Goal: Task Accomplishment & Management: Manage account settings

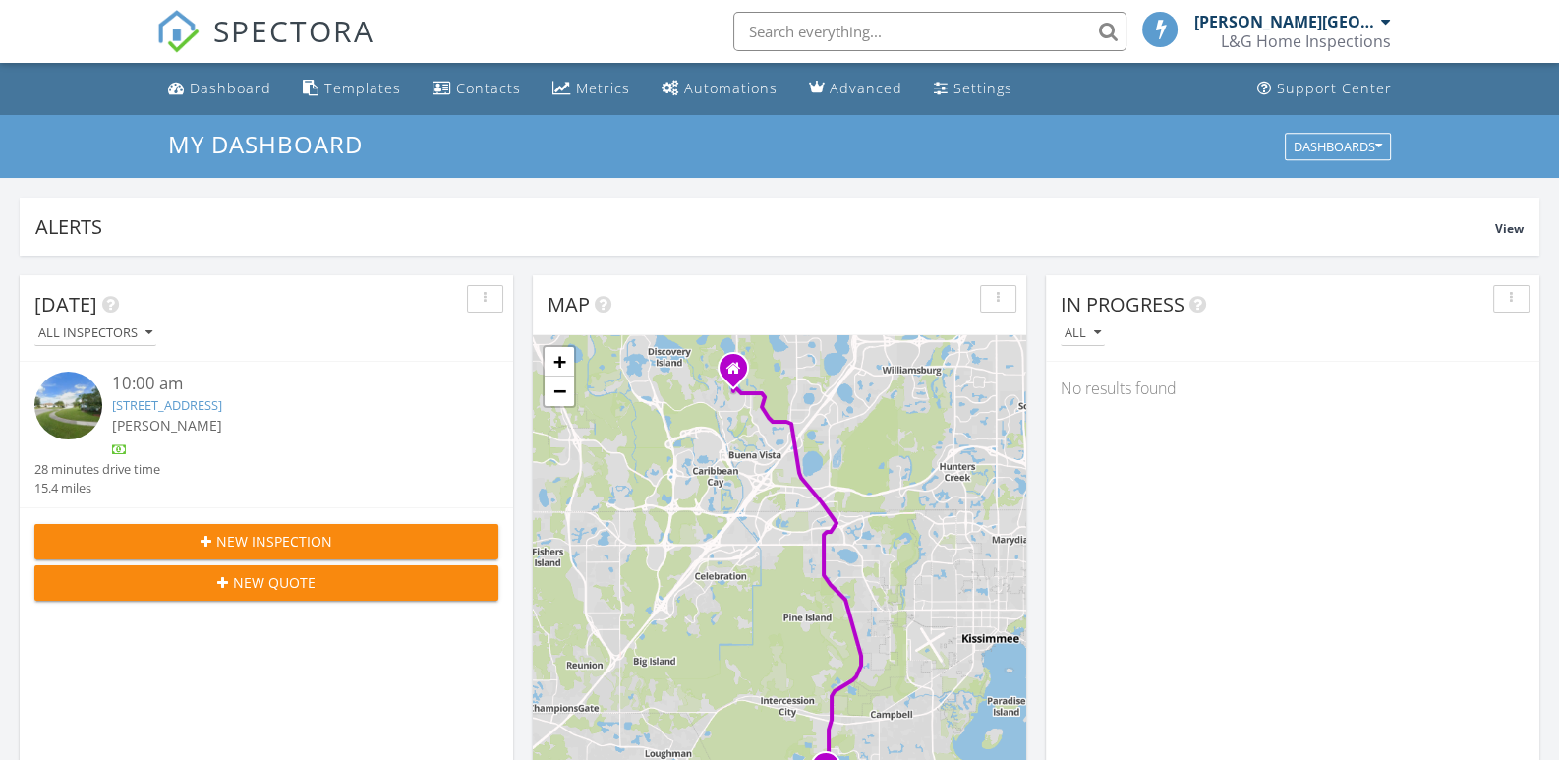
scroll to position [10, 10]
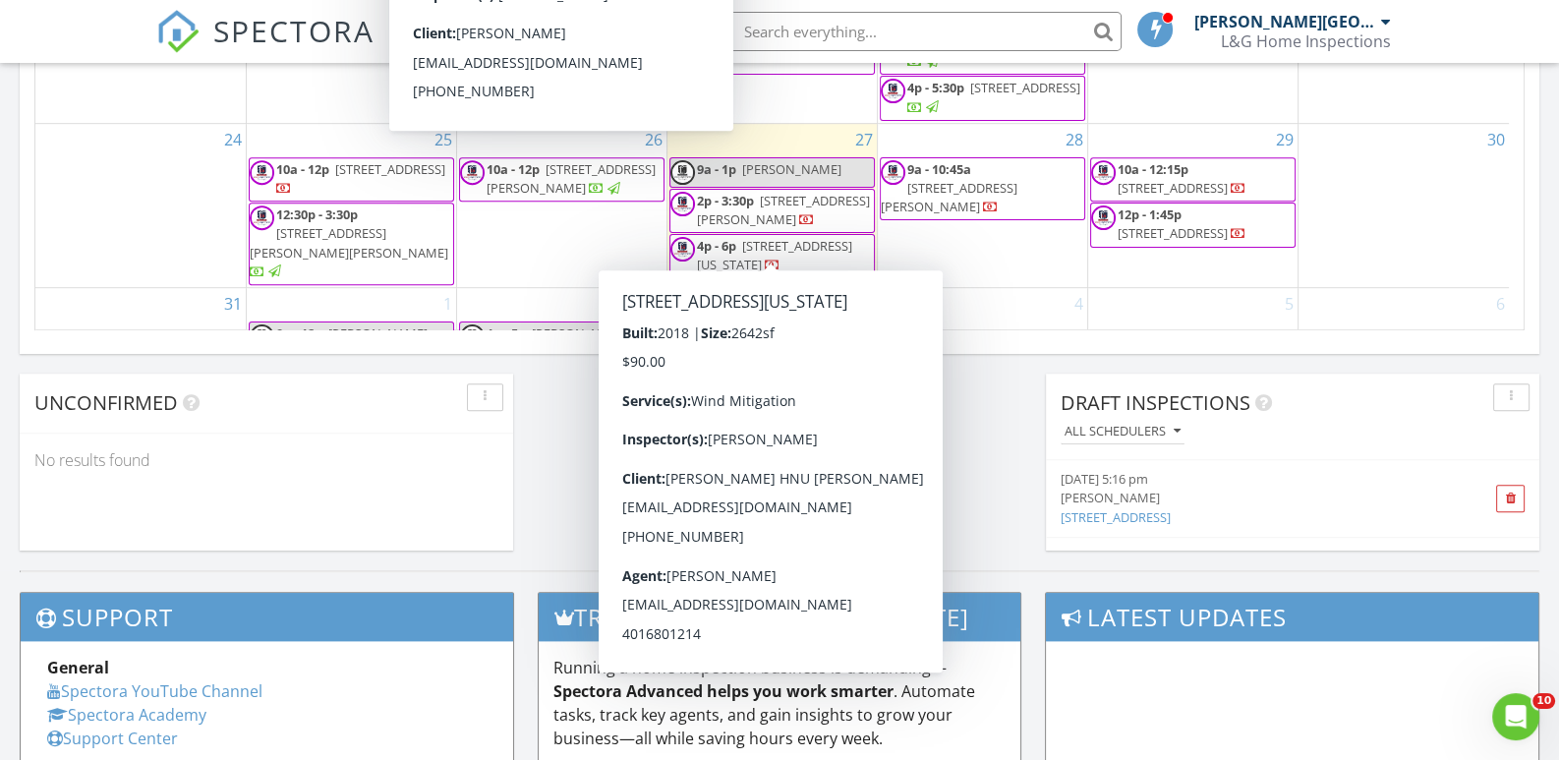
scroll to position [1278, 0]
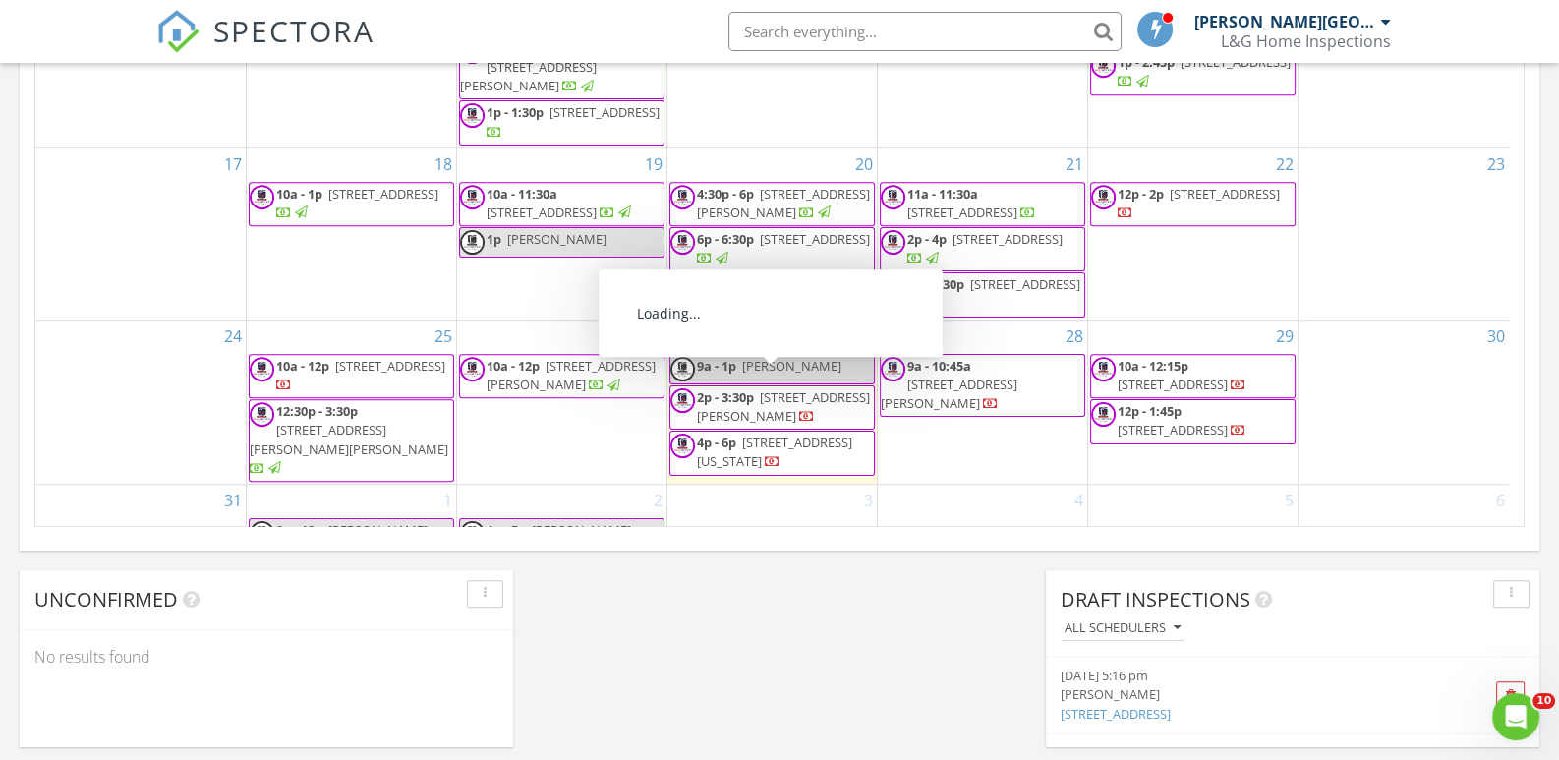
click at [763, 388] on span "1725 Kamler Ave, Orlando 32817" at bounding box center [783, 406] width 173 height 36
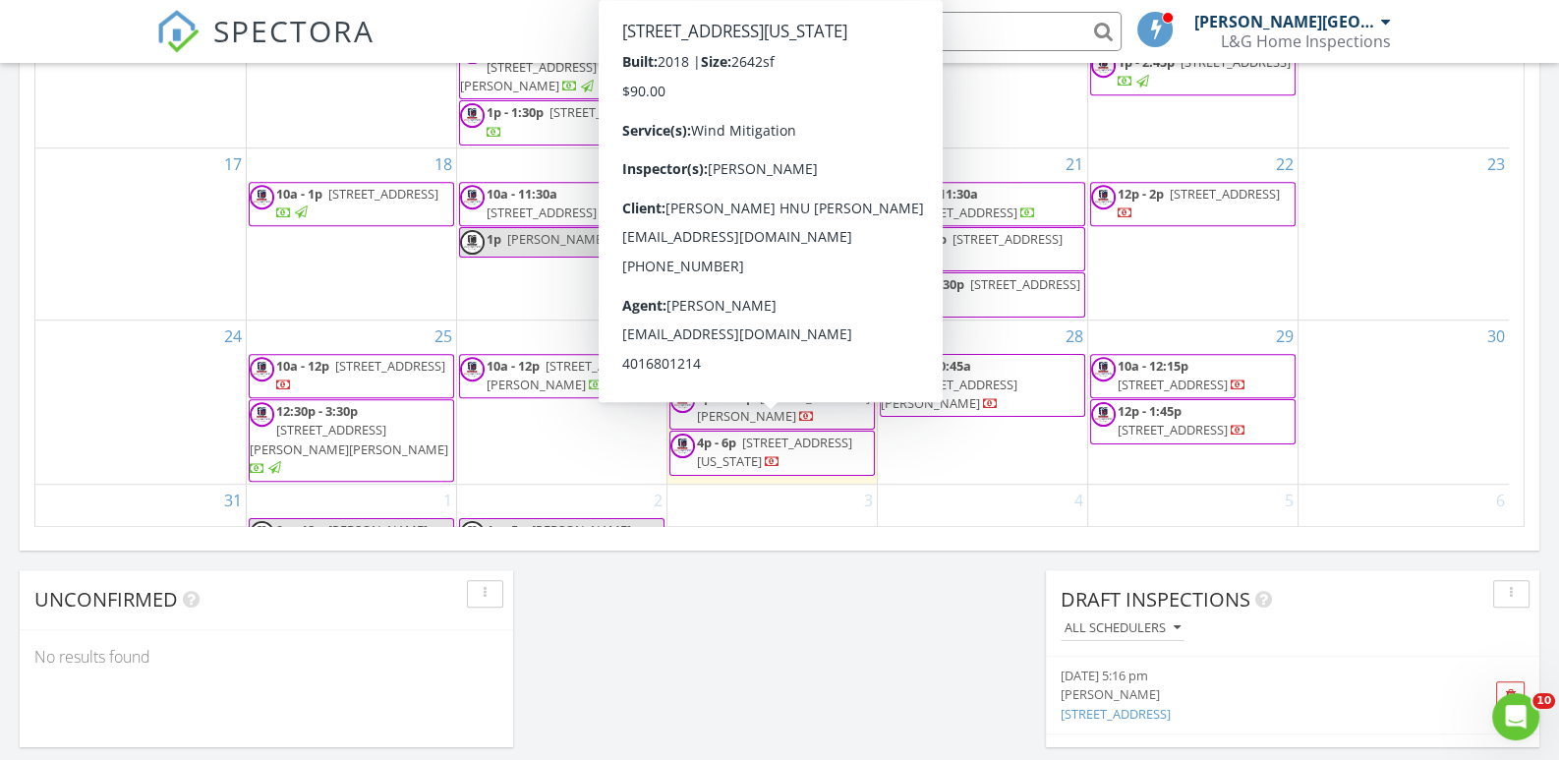
click at [767, 439] on span "2952 Florida Bay Dr, Orlando 32824" at bounding box center [774, 452] width 155 height 36
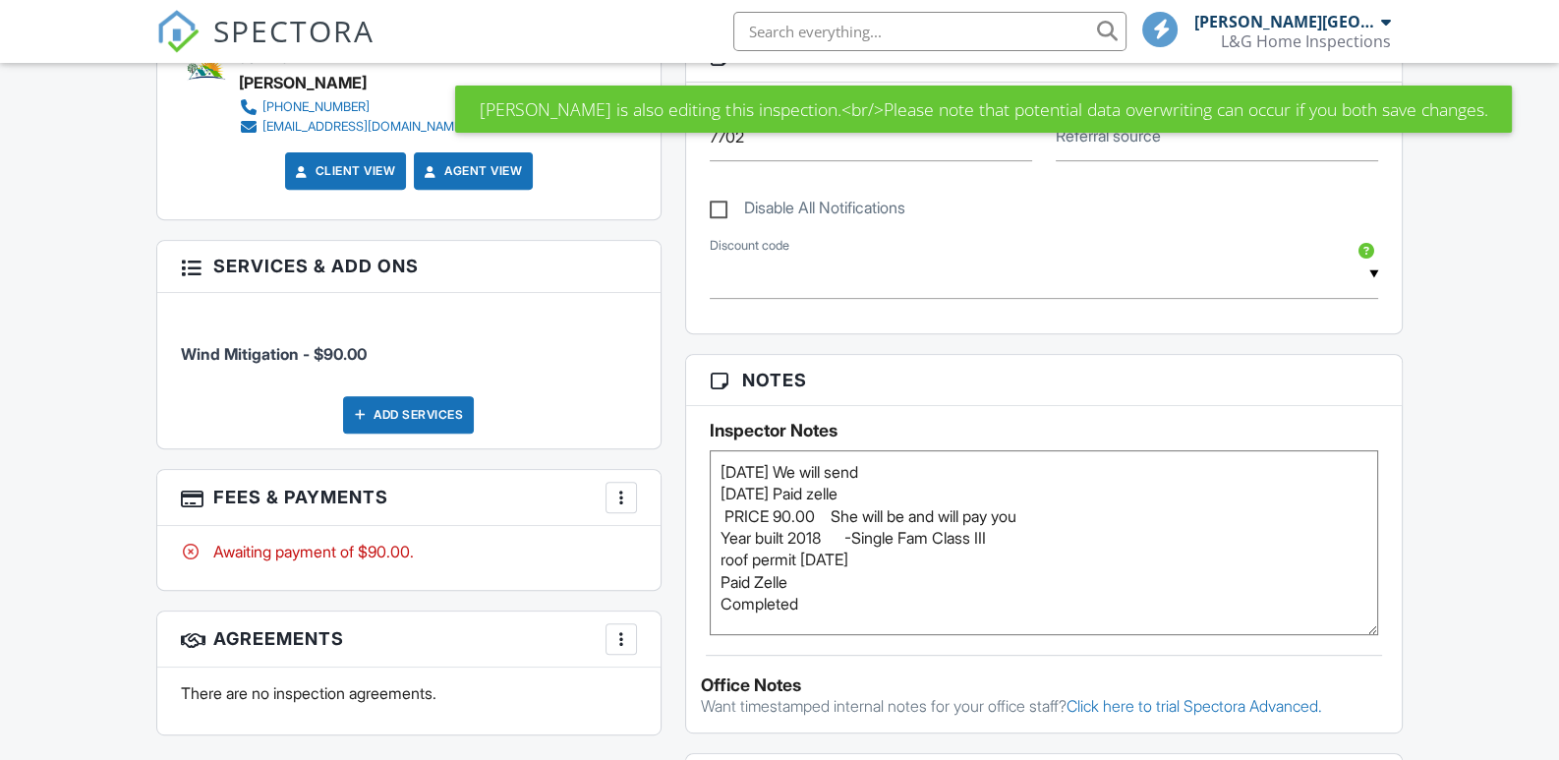
drag, startPoint x: 1370, startPoint y: 542, endPoint x: 1229, endPoint y: 607, distance: 154.8
click at [1358, 635] on textarea "08-27-25 We will send 08-27-25 Paid zelle PRICE 90.00 She will be and will pay …" at bounding box center [1044, 542] width 669 height 185
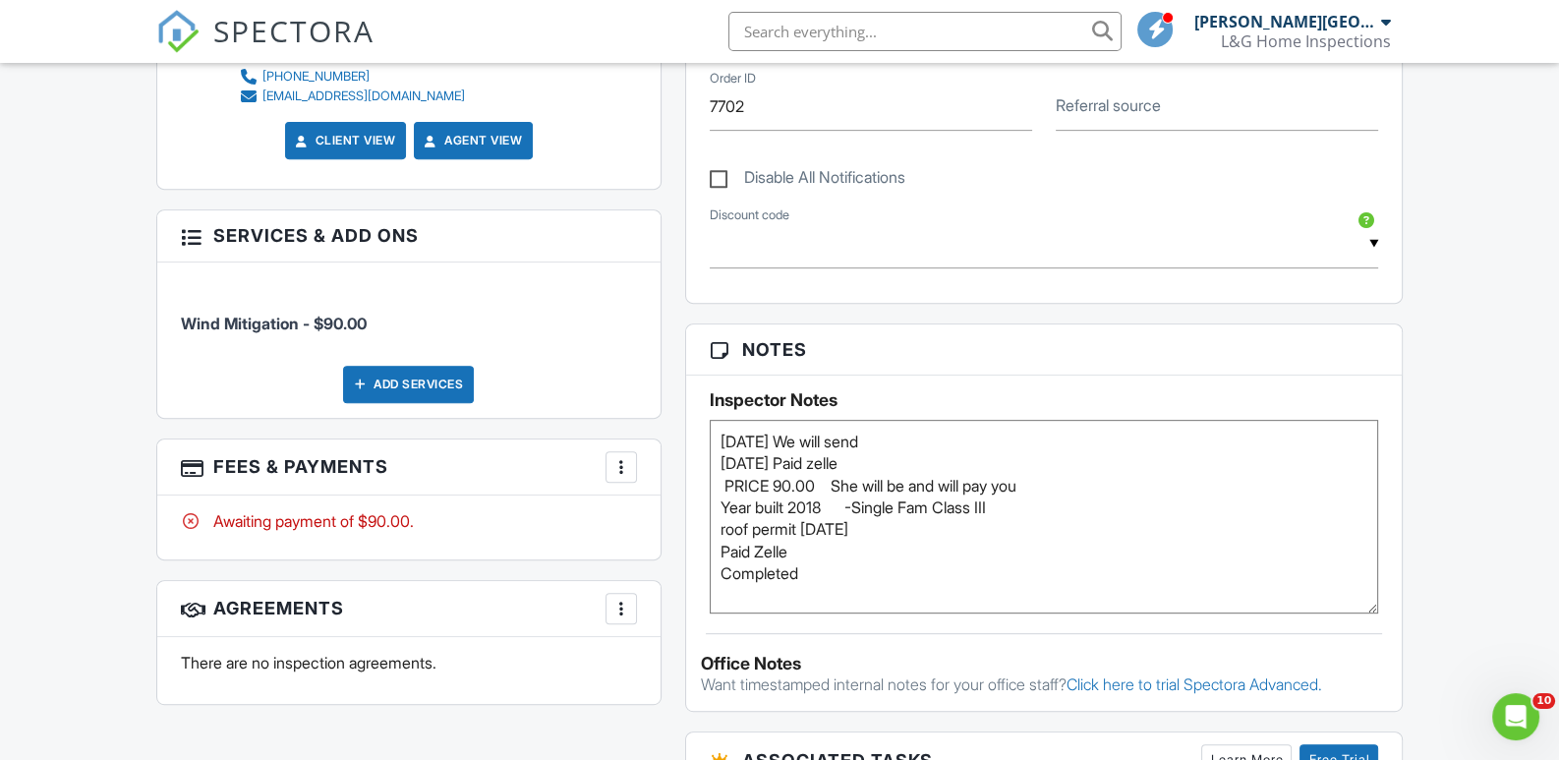
scroll to position [1081, 0]
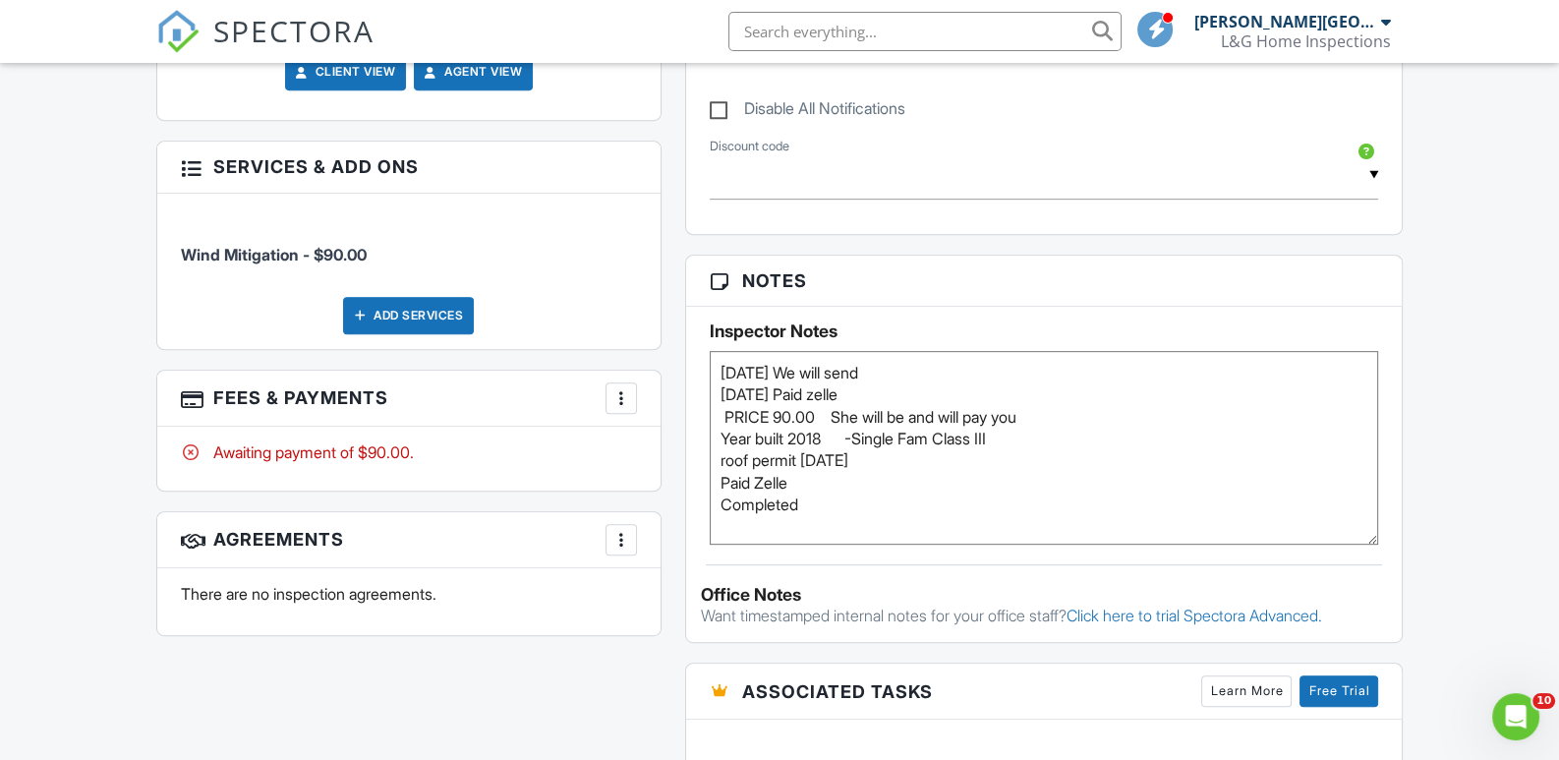
click at [718, 367] on textarea "08-27-25 We will send 08-27-25 Paid zelle PRICE 90.00 She will be and will pay …" at bounding box center [1044, 448] width 669 height 194
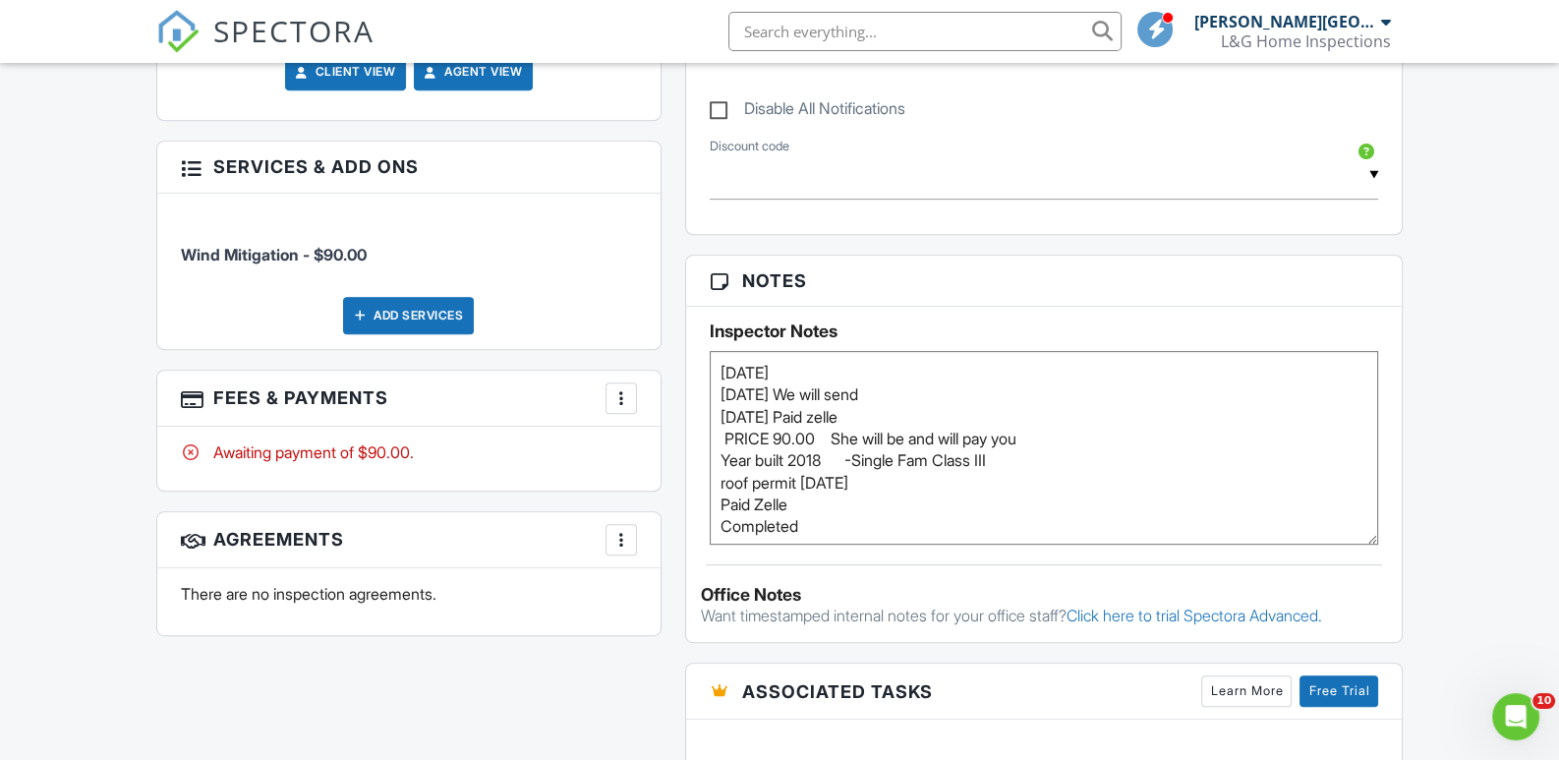
paste textarea "ZELLE PAYMENT FROM QUYNHNHU TRAN WFCT0Z6XD37Z"
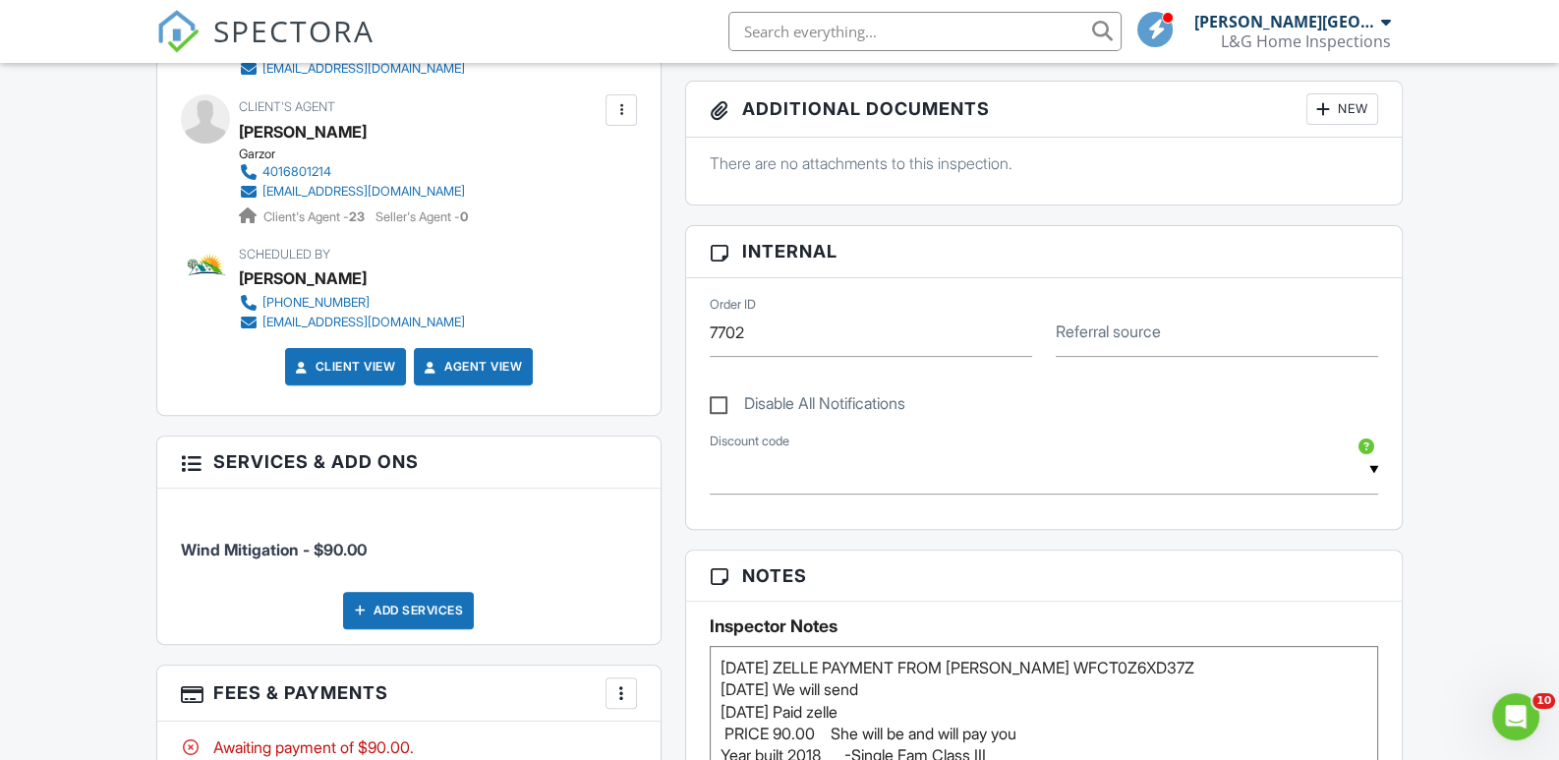
scroll to position [982, 0]
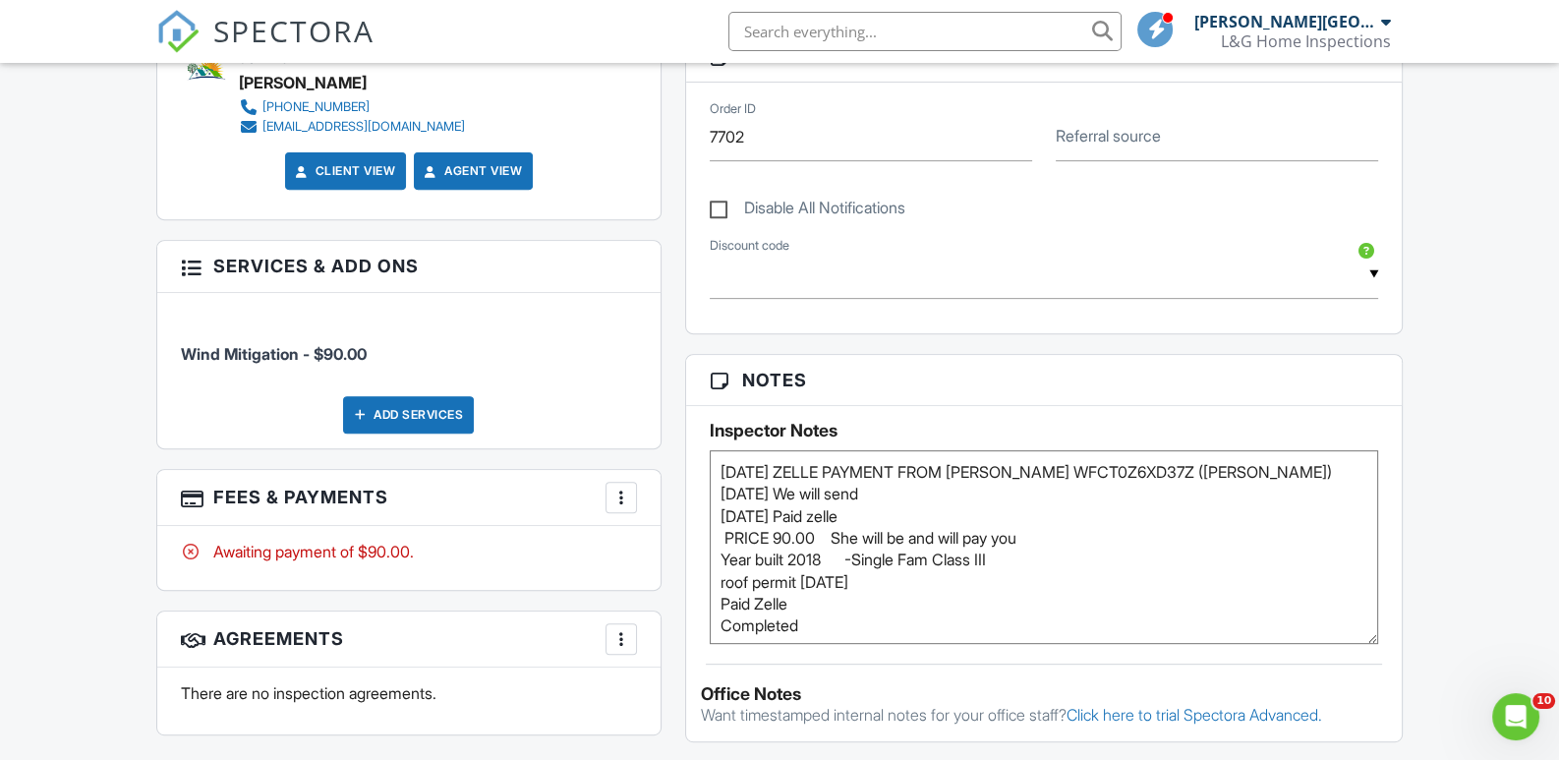
click at [919, 460] on textarea "08-27-25 We will send 08-27-25 Paid zelle PRICE 90.00 She will be and will pay …" at bounding box center [1044, 547] width 669 height 194
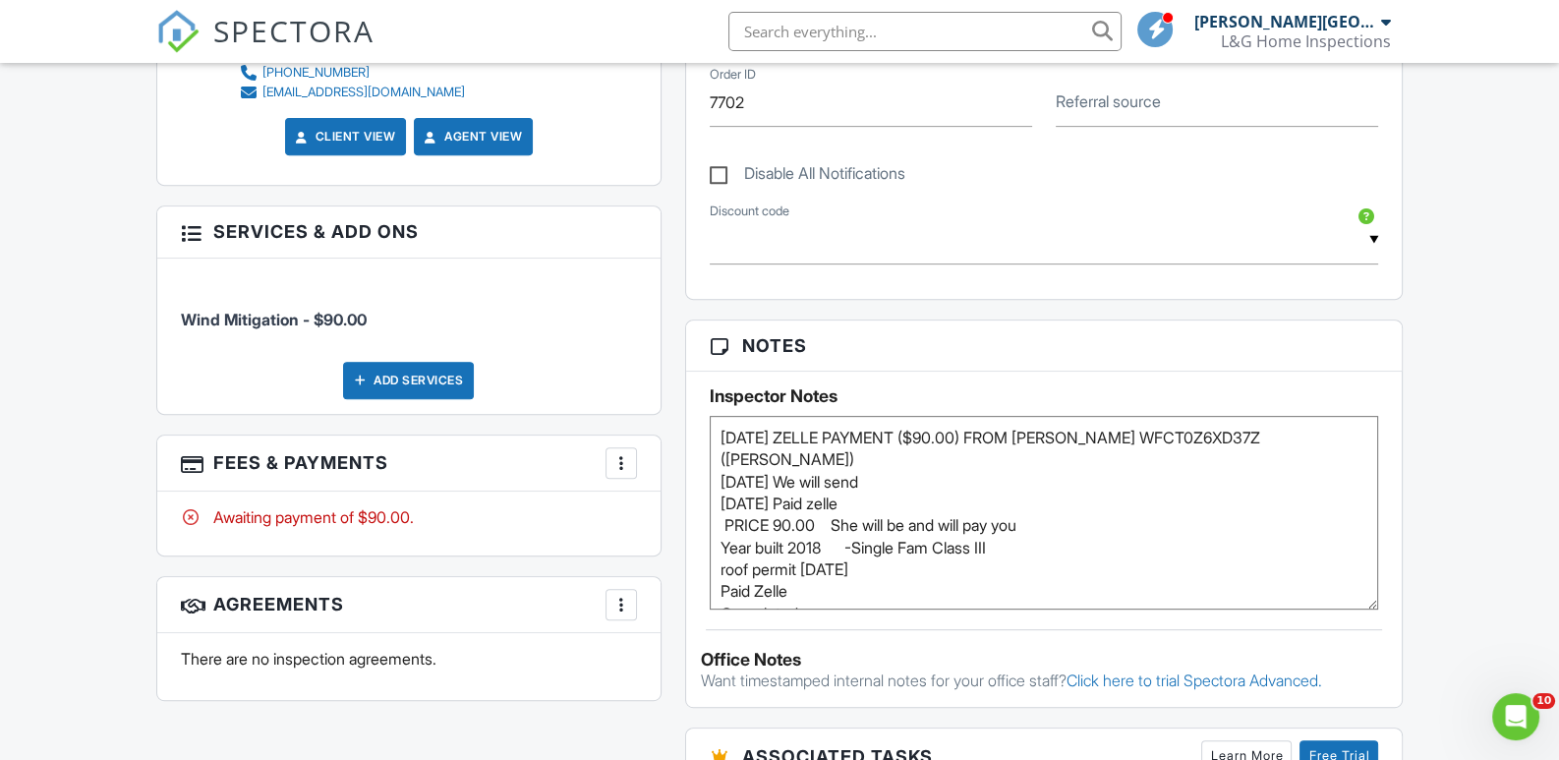
scroll to position [1180, 0]
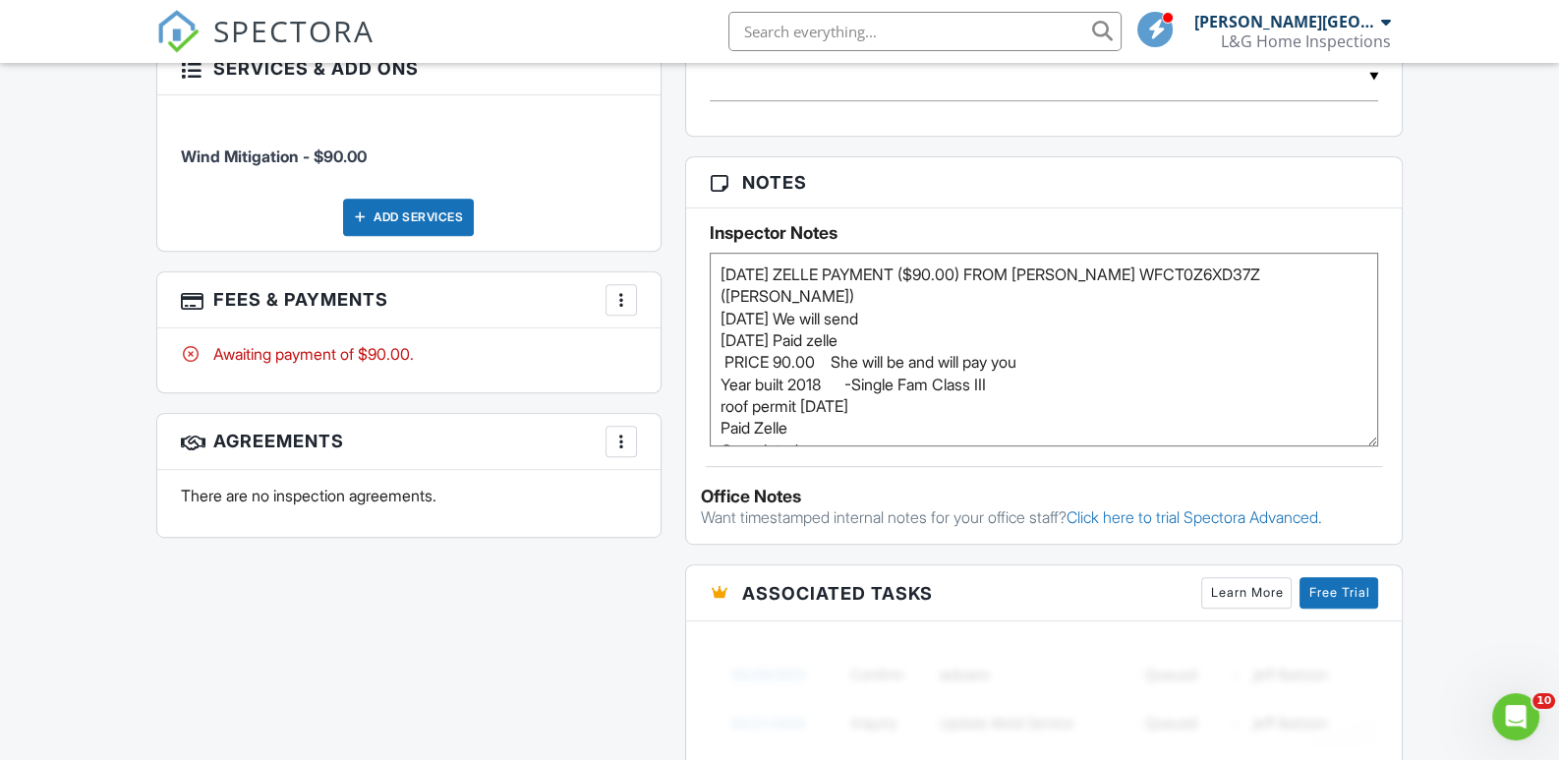
type textarea "08/27/25 ZELLE PAYMENT ($90.00) FROM QUYNHNHU TRAN WFCT0Z6XD37Z (RENE) 08-27-25…"
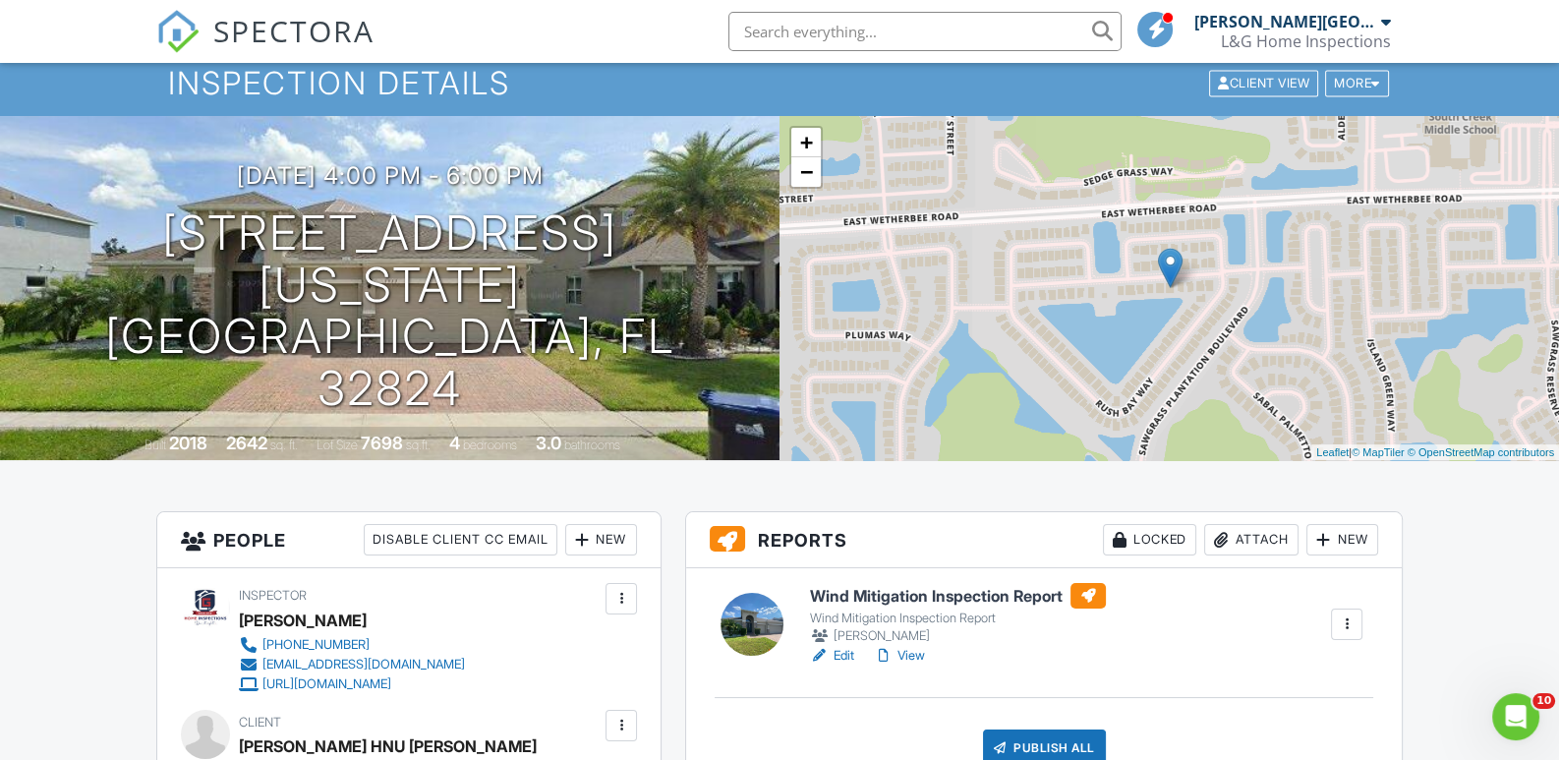
scroll to position [0, 0]
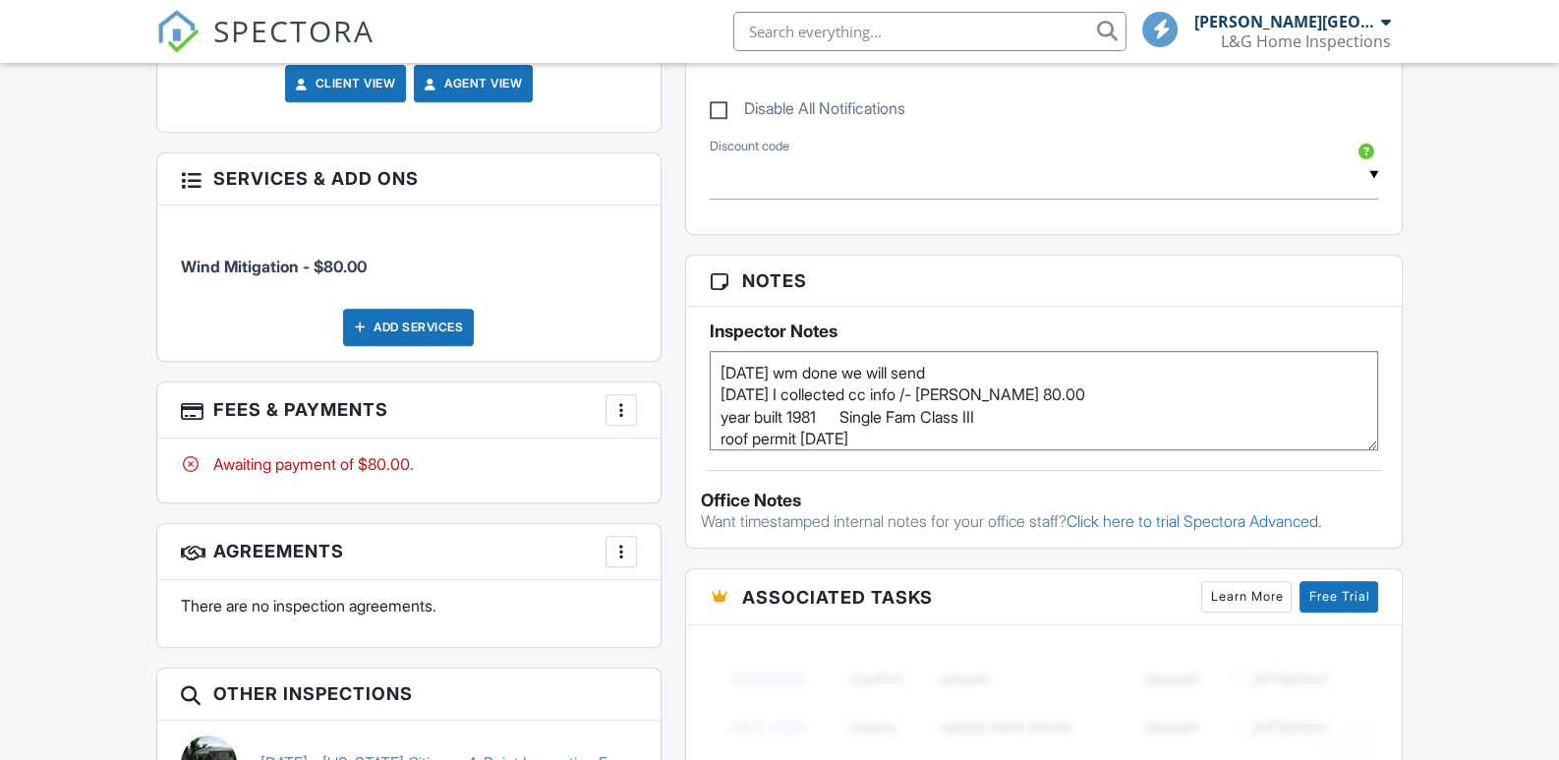
scroll to position [1081, 0]
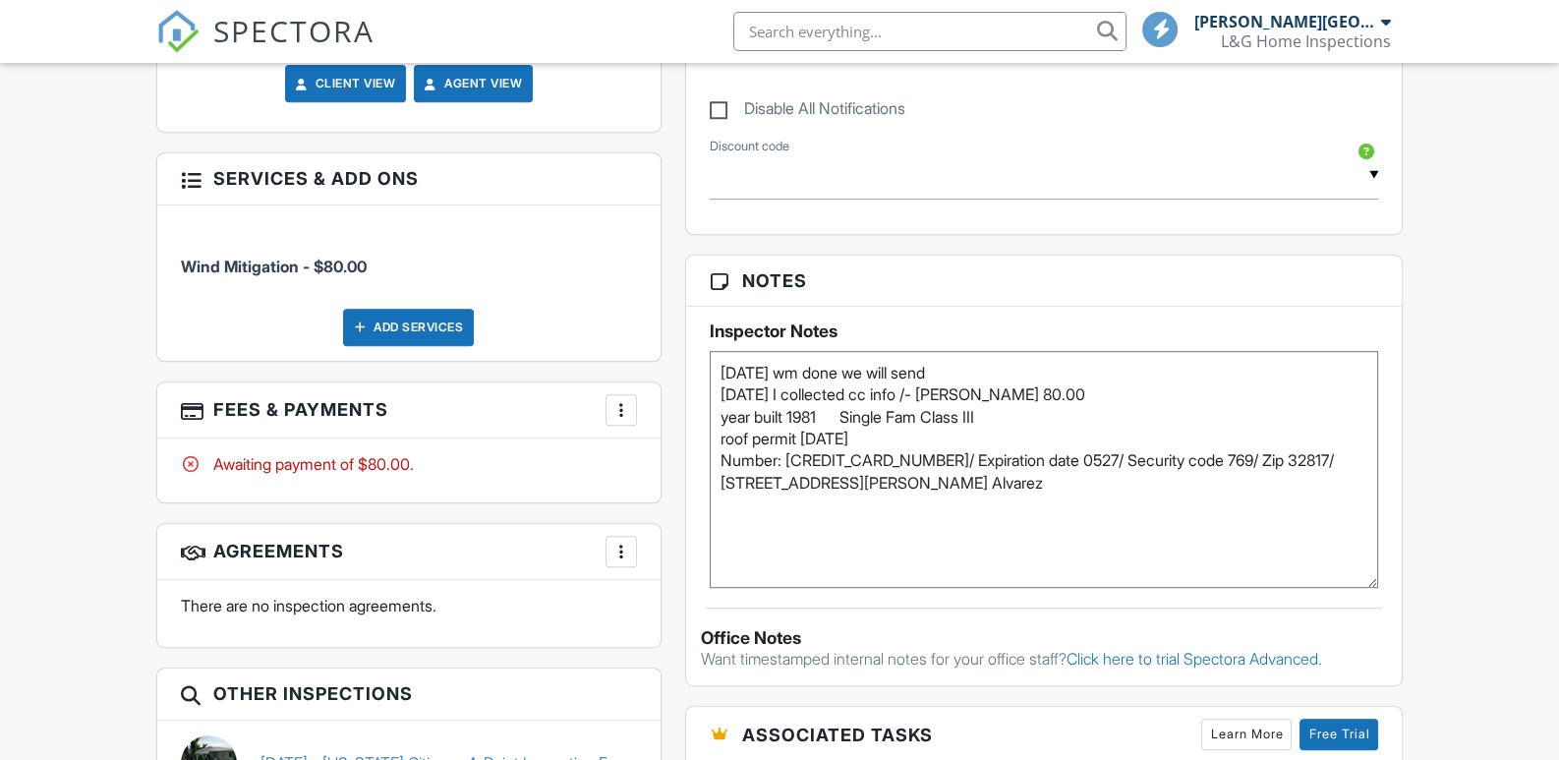
drag, startPoint x: 1374, startPoint y: 440, endPoint x: 1206, endPoint y: 577, distance: 216.7
click at [1392, 576] on div "Inspector Notes 08-27-25 wm done we will send 08-21-25 I collected cc info /- k…" at bounding box center [1044, 447] width 716 height 281
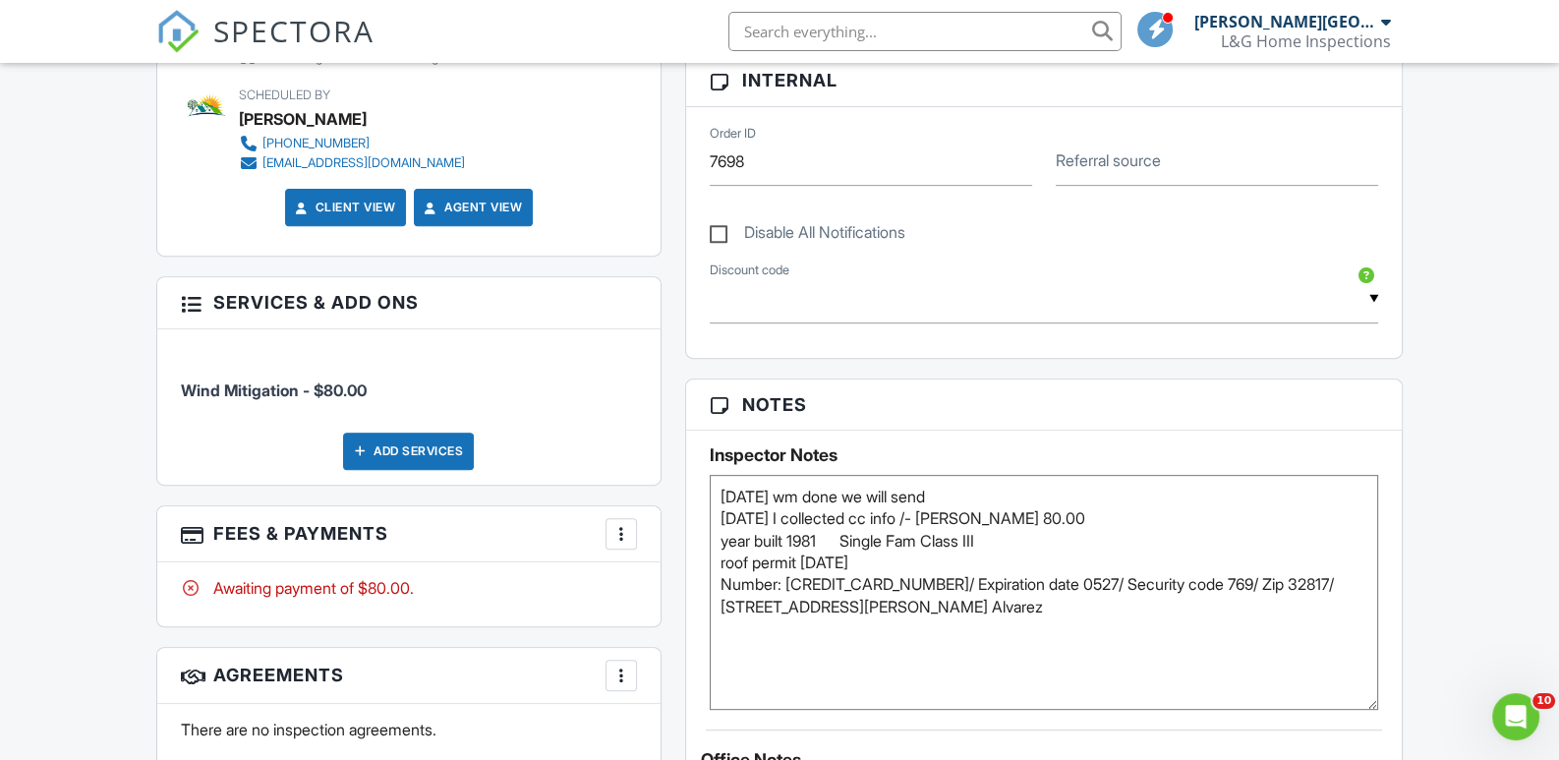
scroll to position [982, 0]
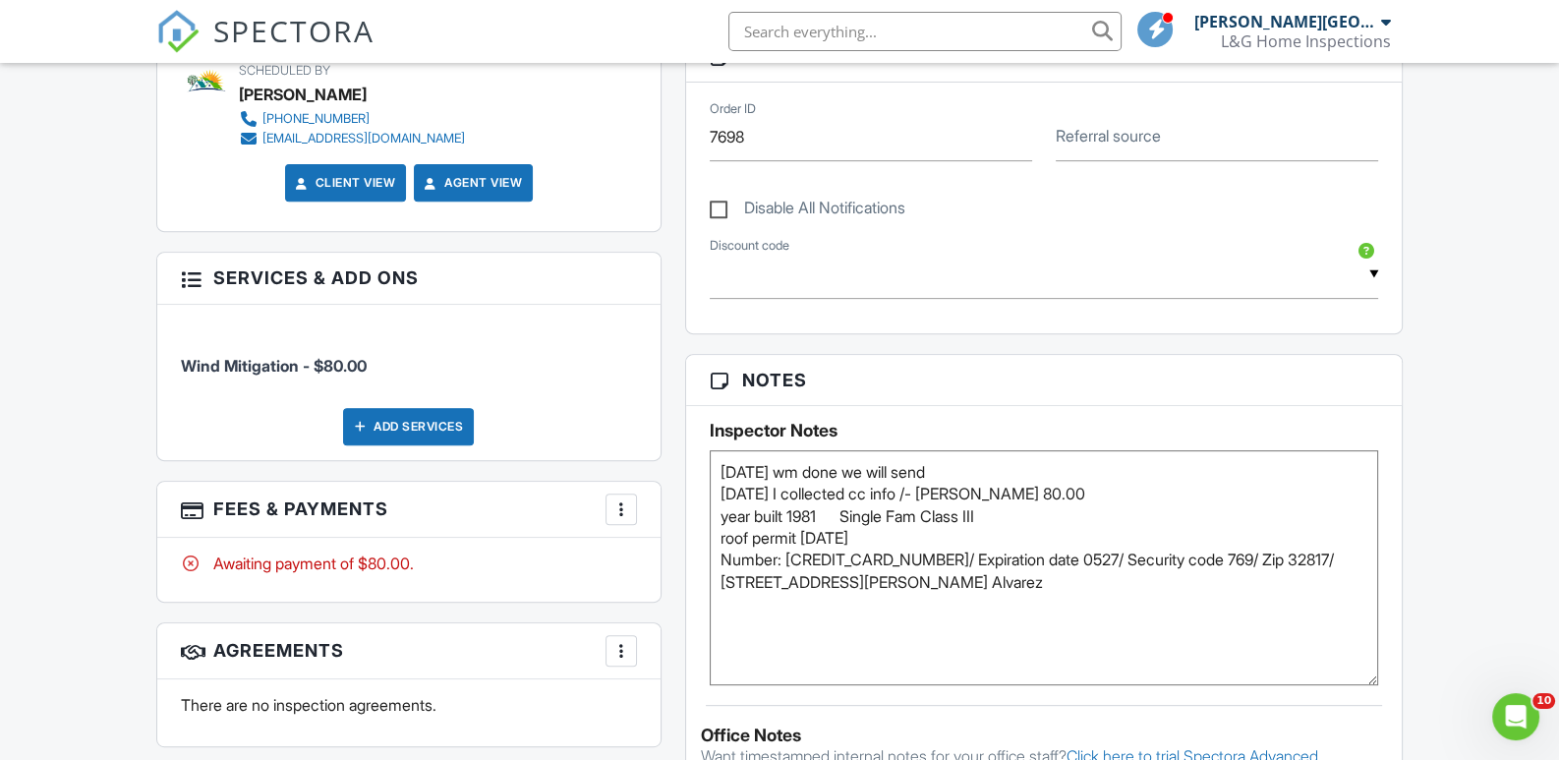
click at [713, 469] on textarea "08-27-25 wm done we will send 08-21-25 I collected cc info /- karen PRICE 80.00…" at bounding box center [1044, 567] width 669 height 235
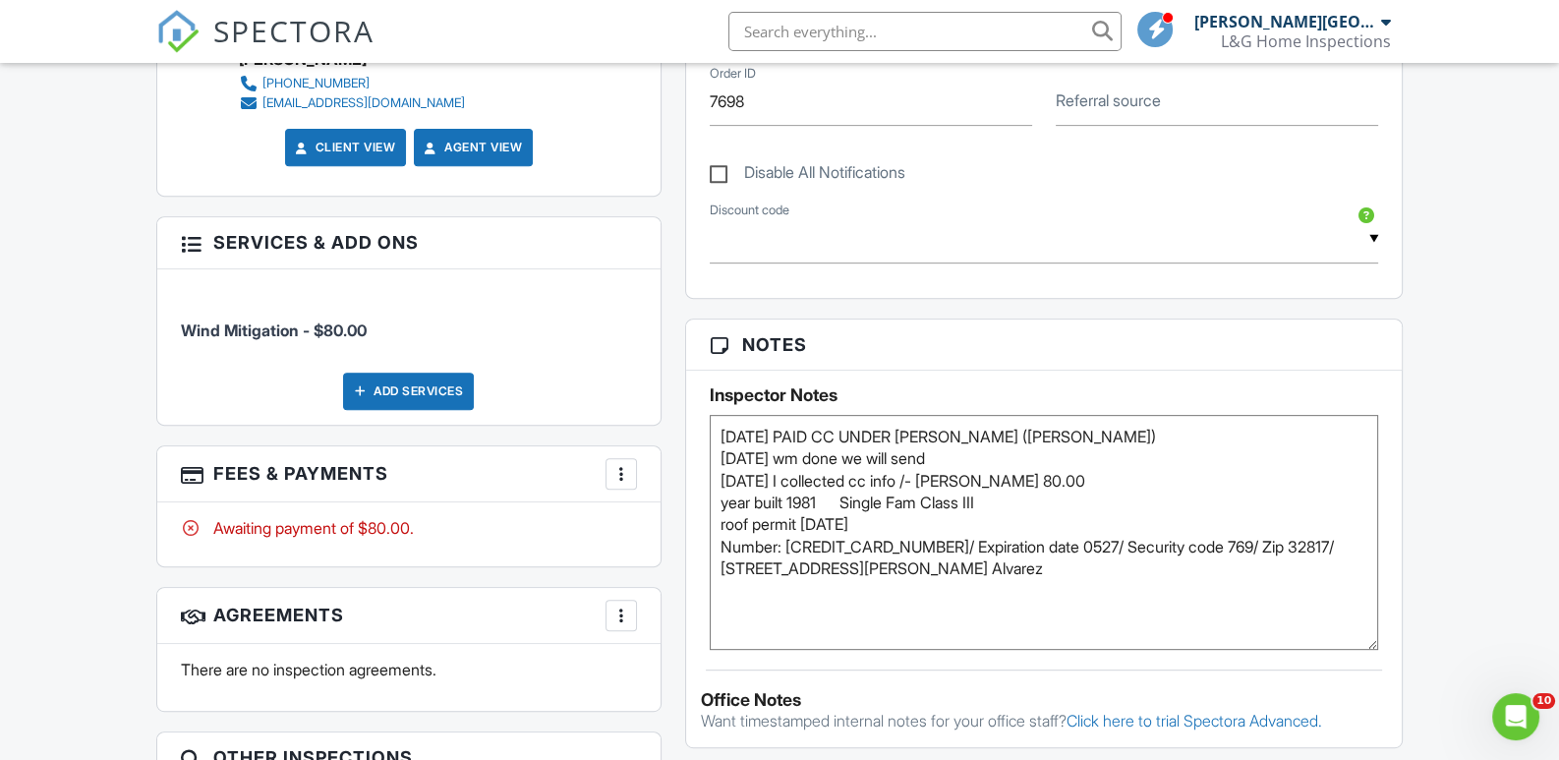
scroll to position [1081, 0]
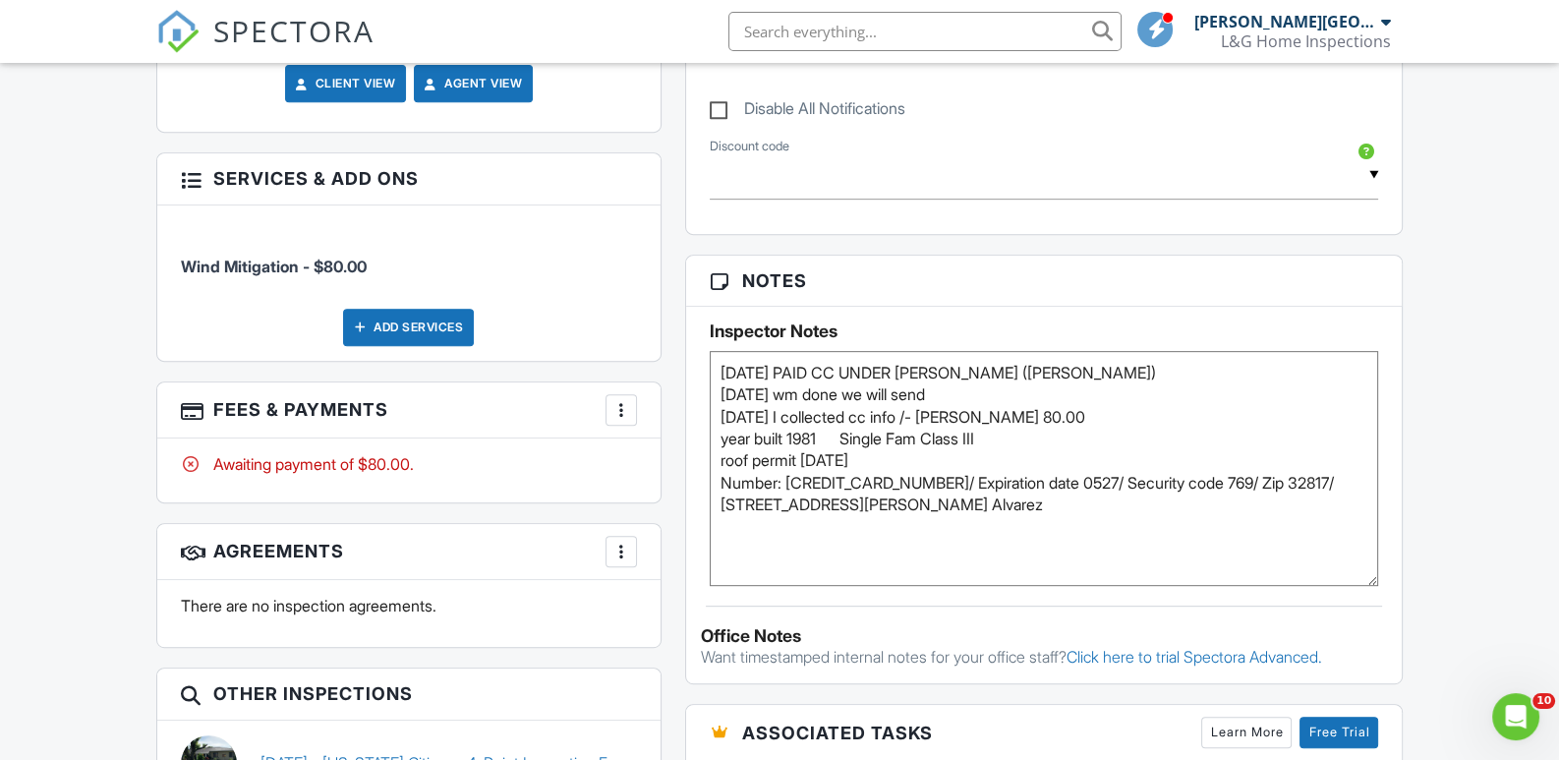
type textarea "08/27/25 PAID CC UNDER CARLO ALVAREZ (RENE) 08-27-25 wm done we will send 08-21…"
click at [790, 30] on input "text" at bounding box center [925, 31] width 393 height 39
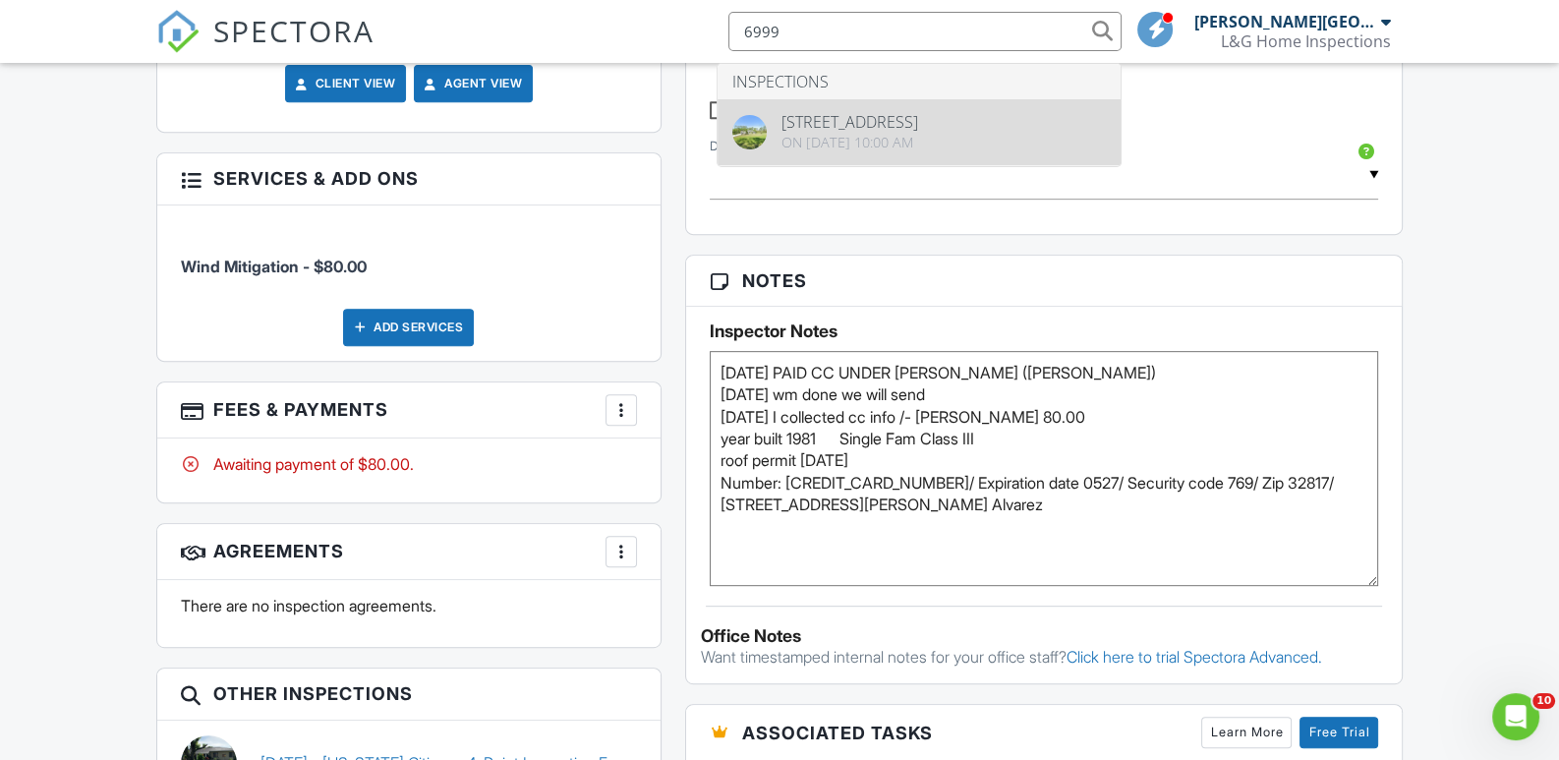
type input "6999"
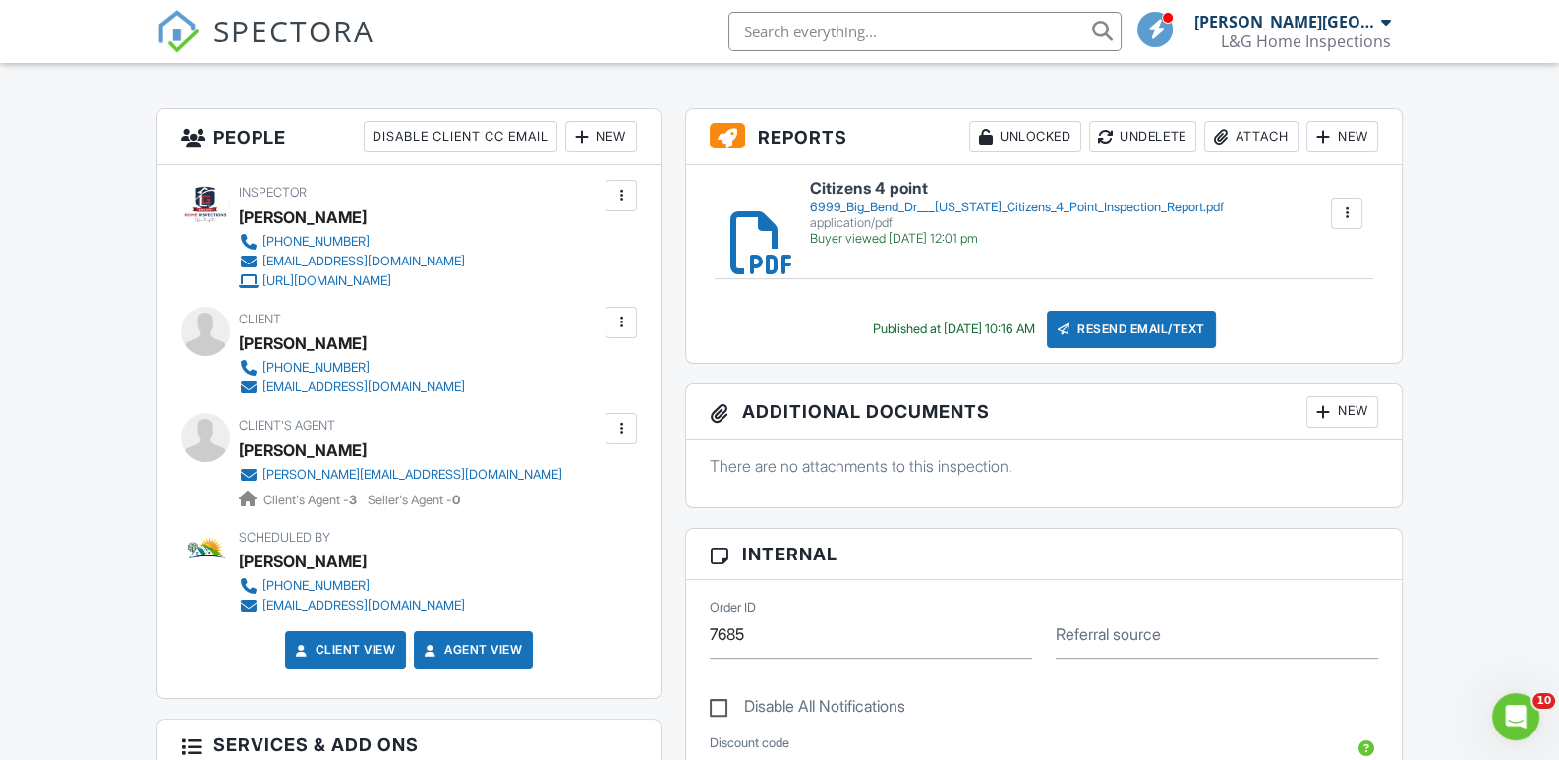
scroll to position [295, 0]
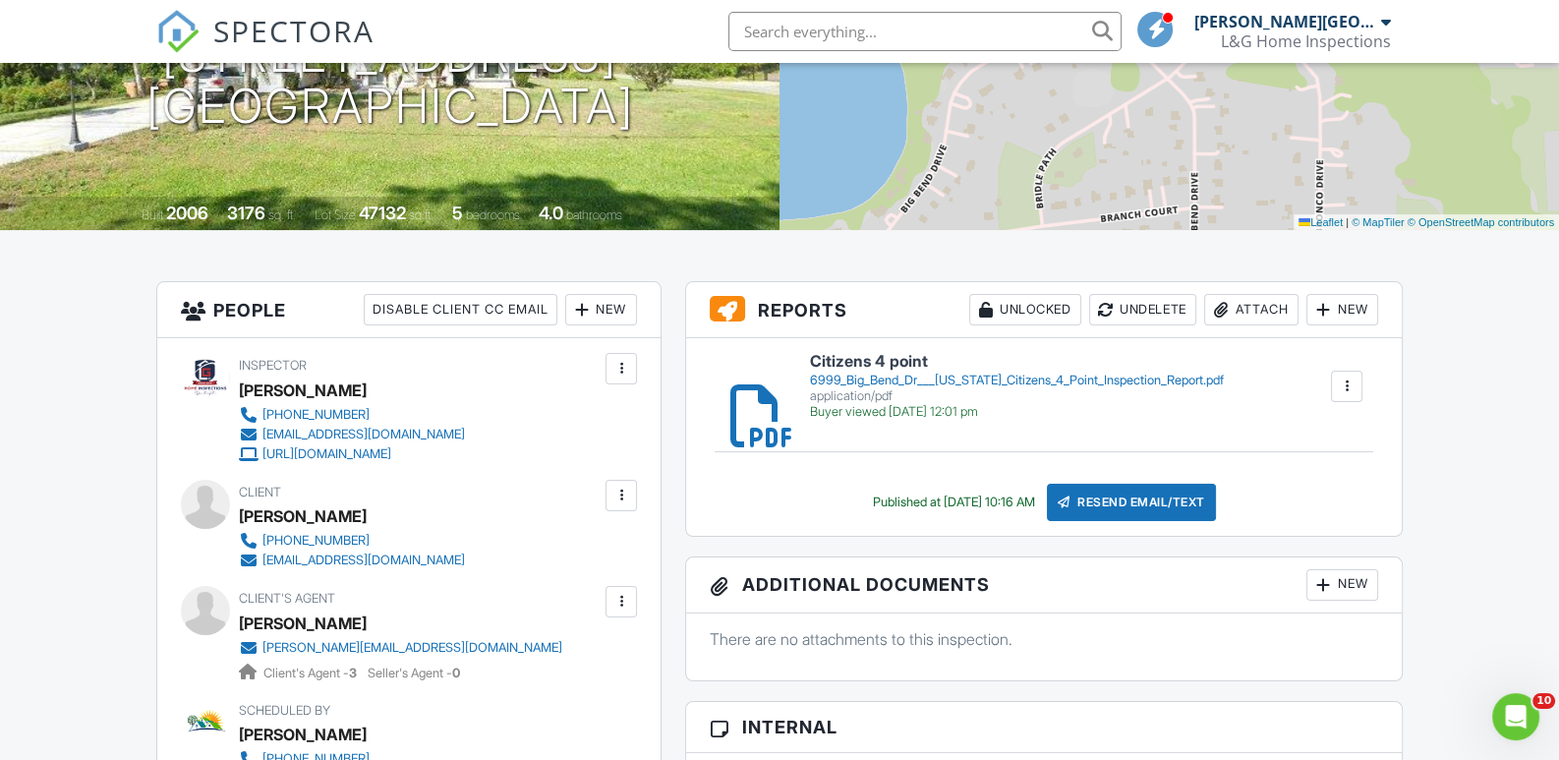
click at [866, 373] on div "6999_Big_Bend_Dr___[US_STATE]_Citizens_4_Point_Inspection_Report.pdf" at bounding box center [1017, 381] width 414 height 16
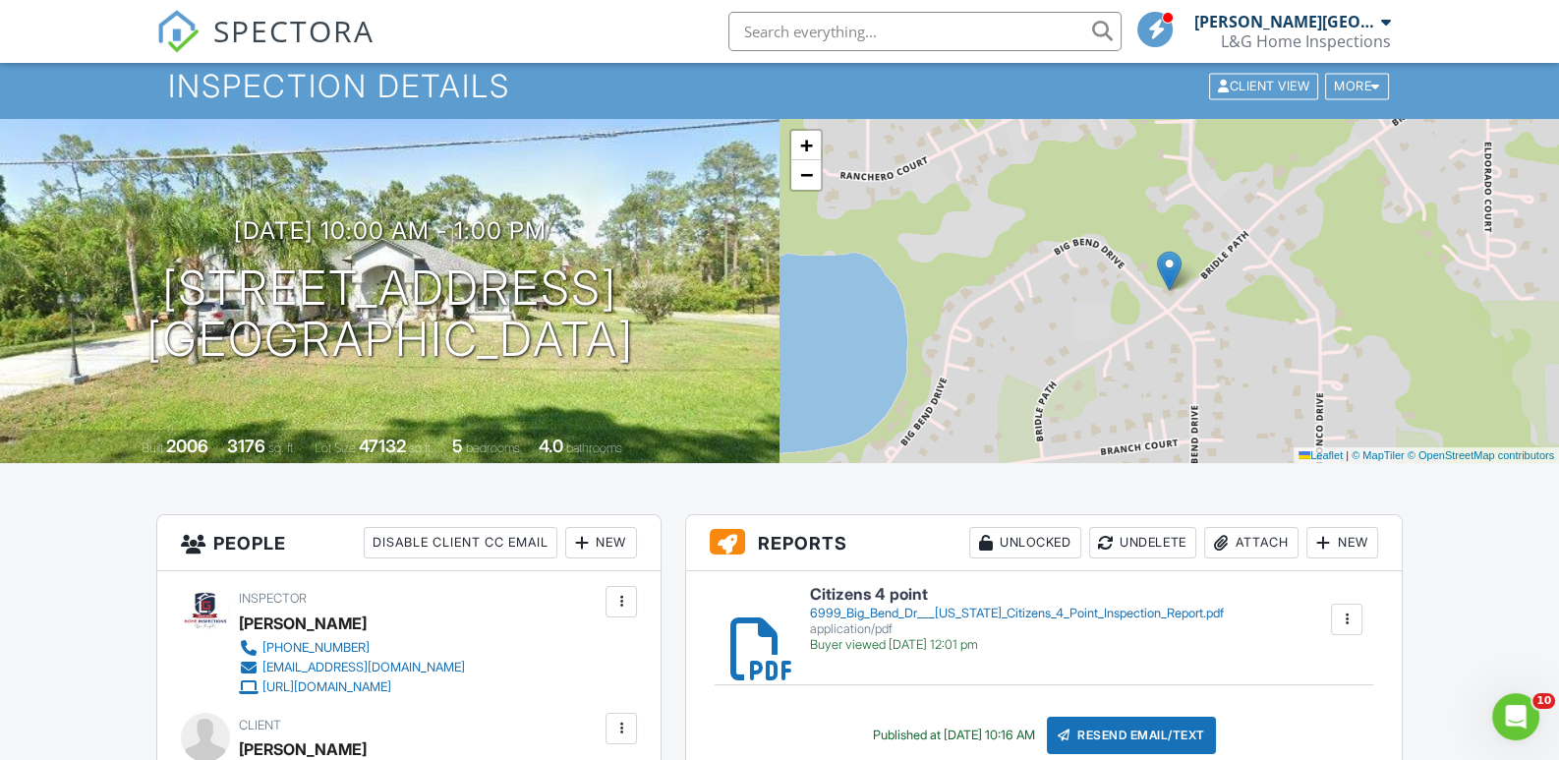
scroll to position [0, 0]
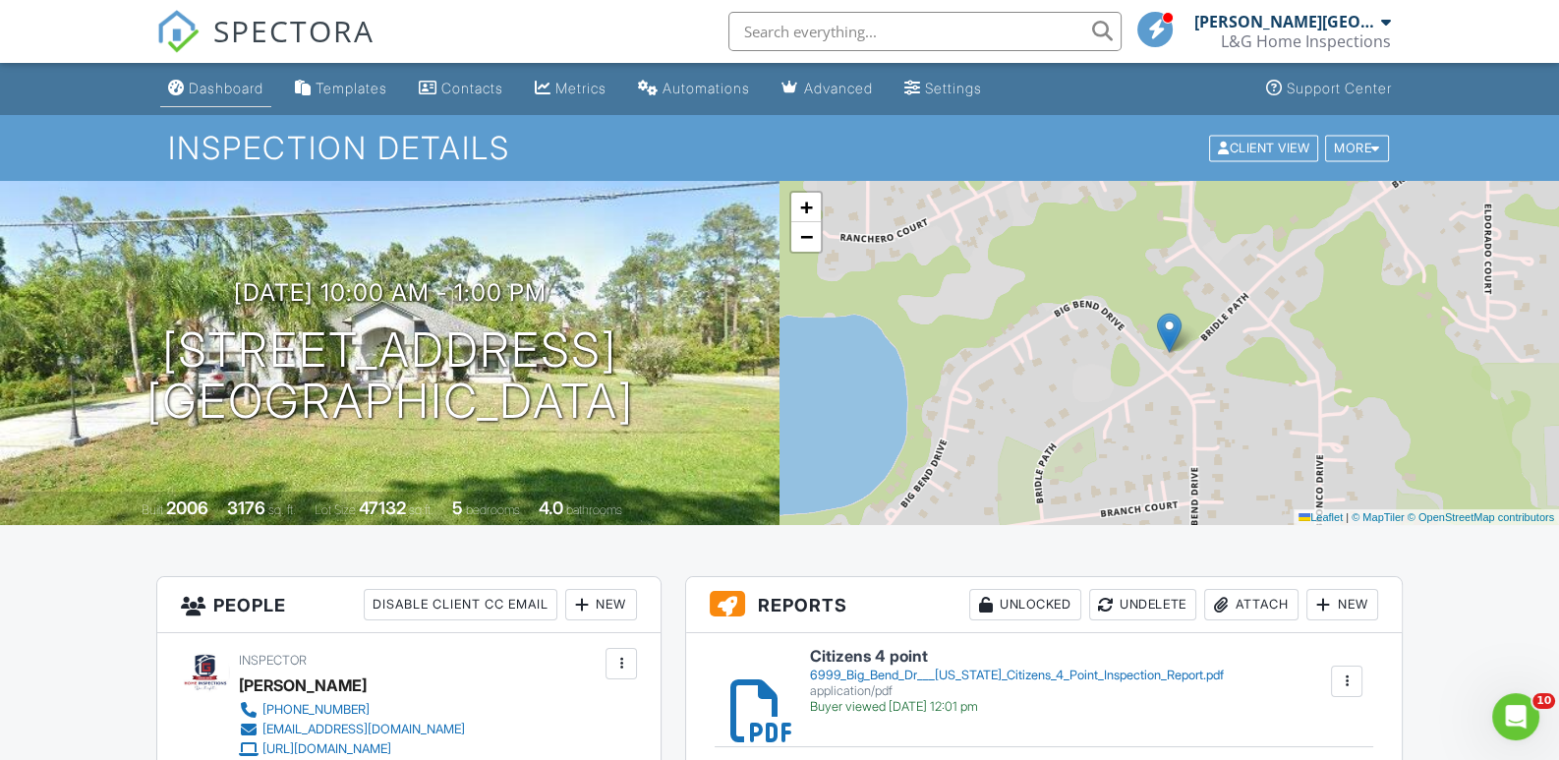
click at [216, 89] on div "Dashboard" at bounding box center [226, 88] width 75 height 17
click at [0, 0] on div at bounding box center [0, 0] width 0 height 0
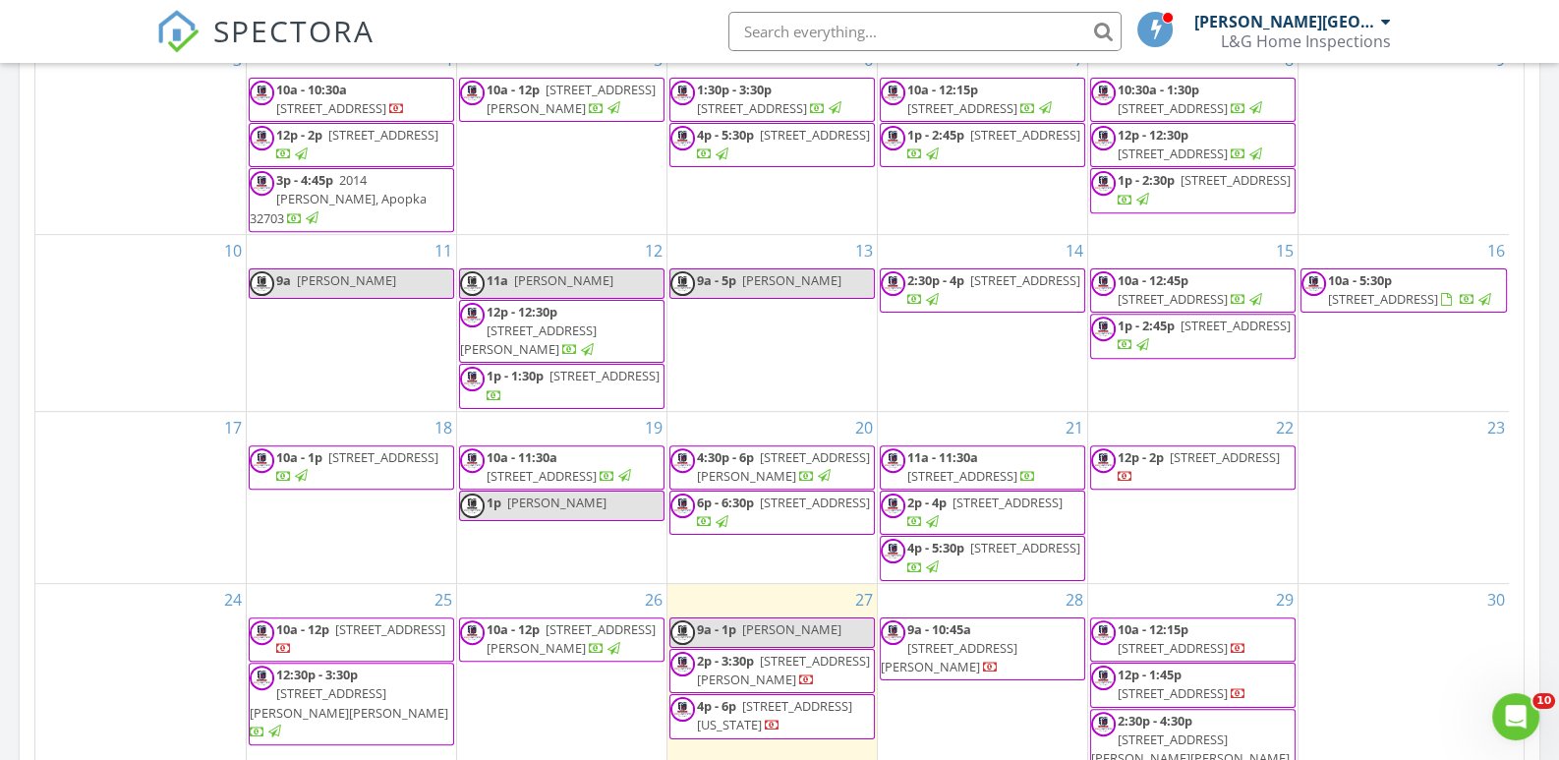
scroll to position [1278, 0]
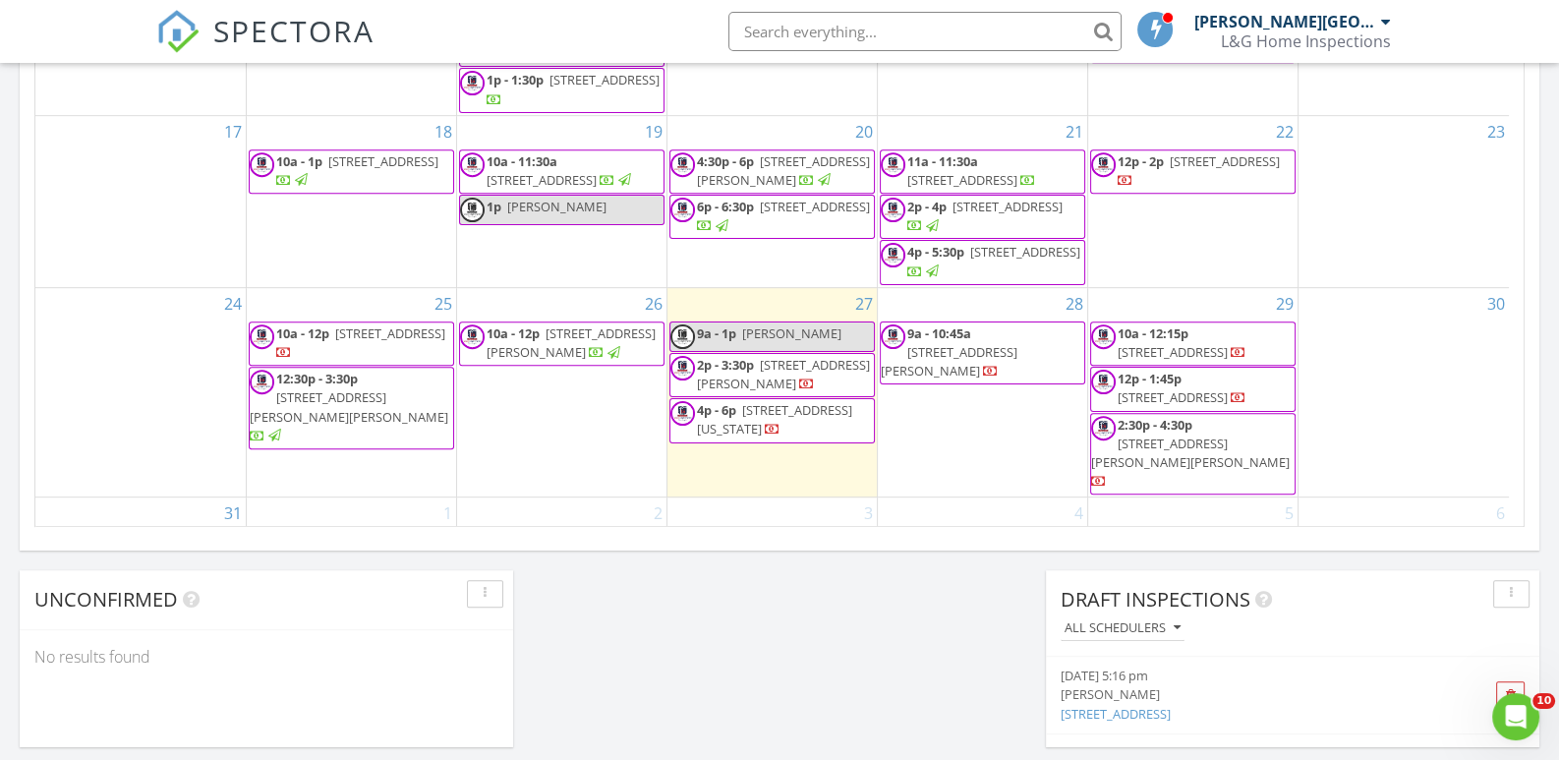
click at [566, 326] on span "[STREET_ADDRESS][PERSON_NAME]" at bounding box center [571, 342] width 169 height 36
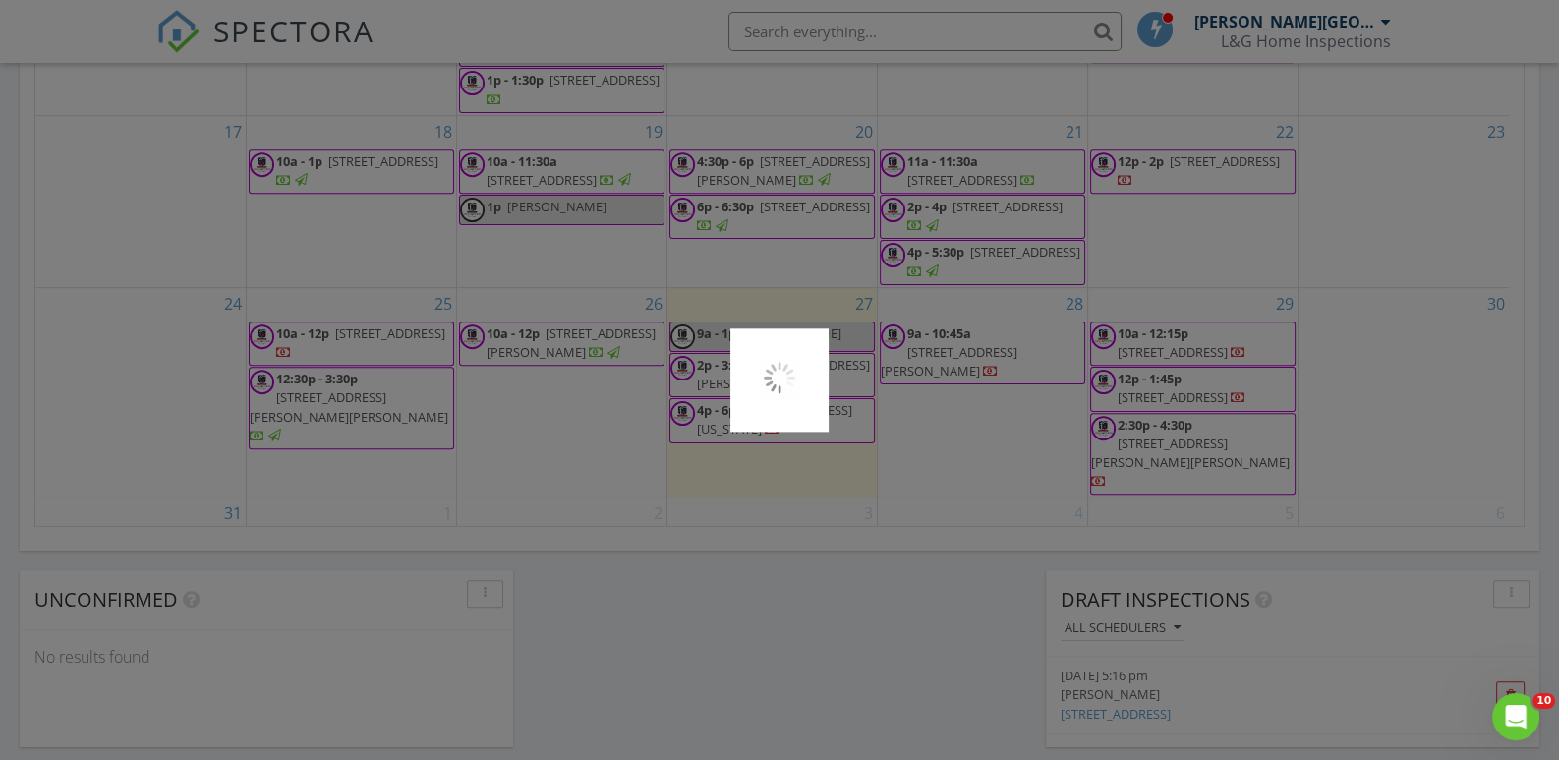
click at [568, 323] on div at bounding box center [779, 380] width 1559 height 760
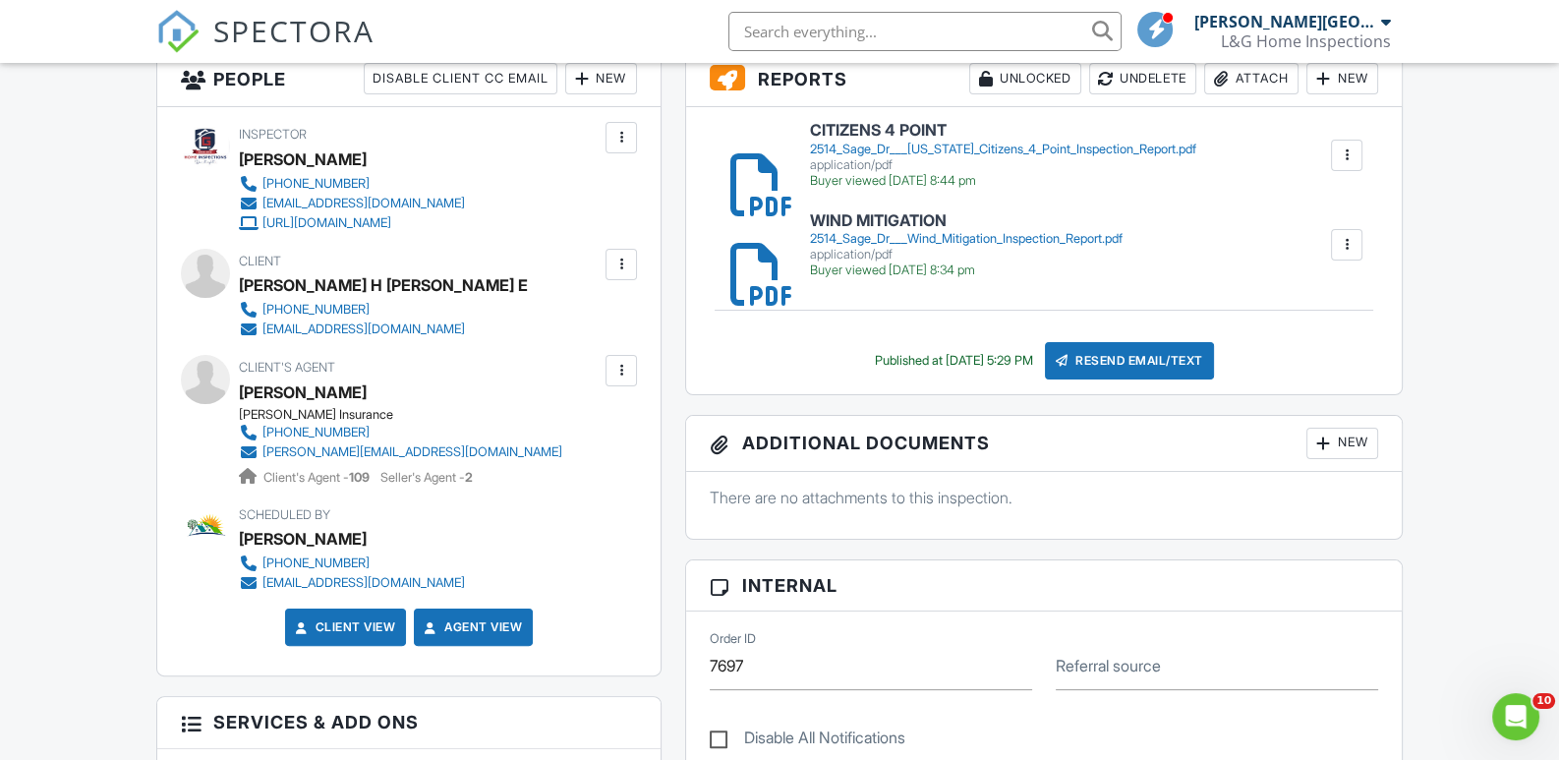
scroll to position [491, 0]
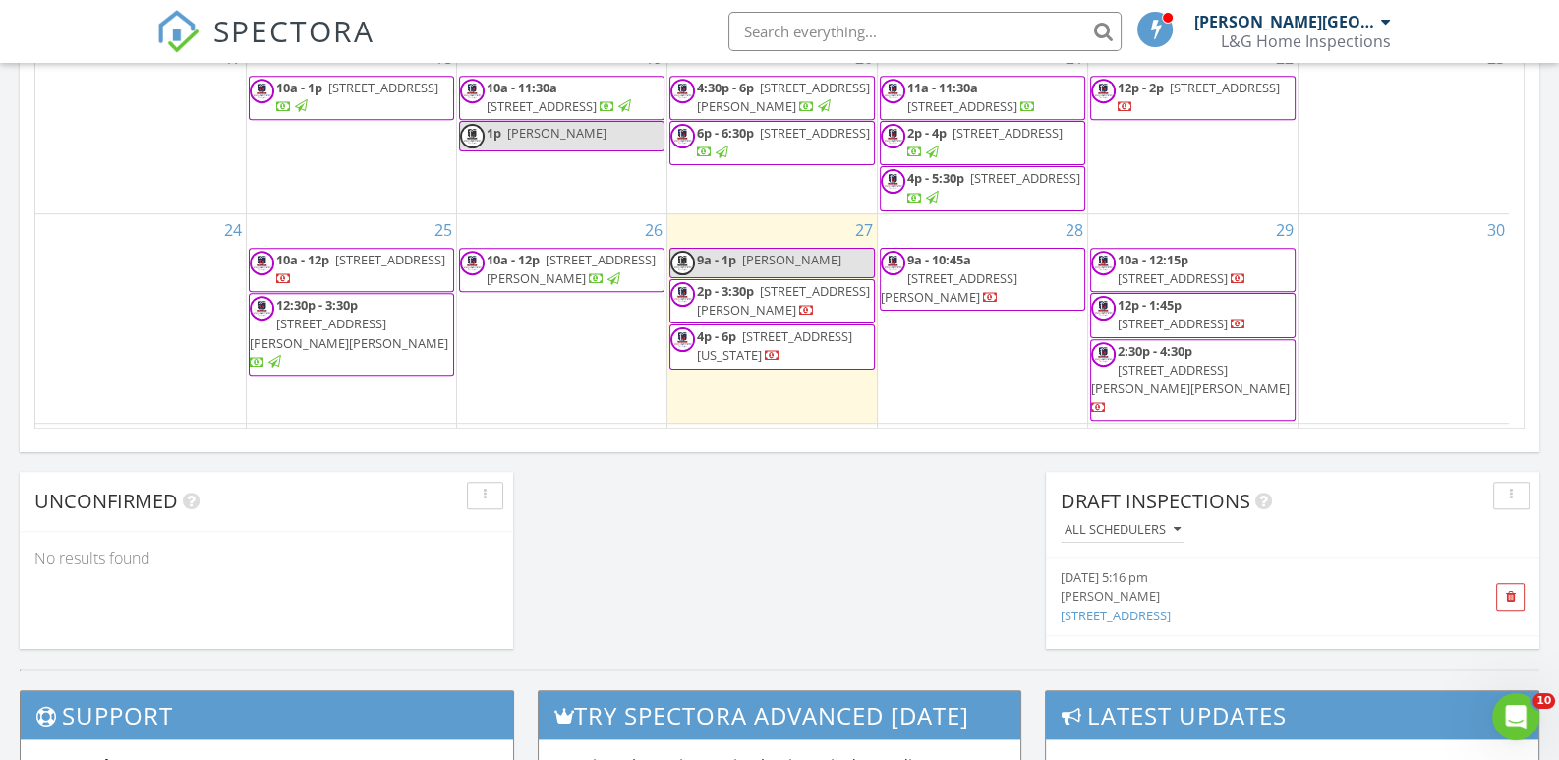
scroll to position [152, 0]
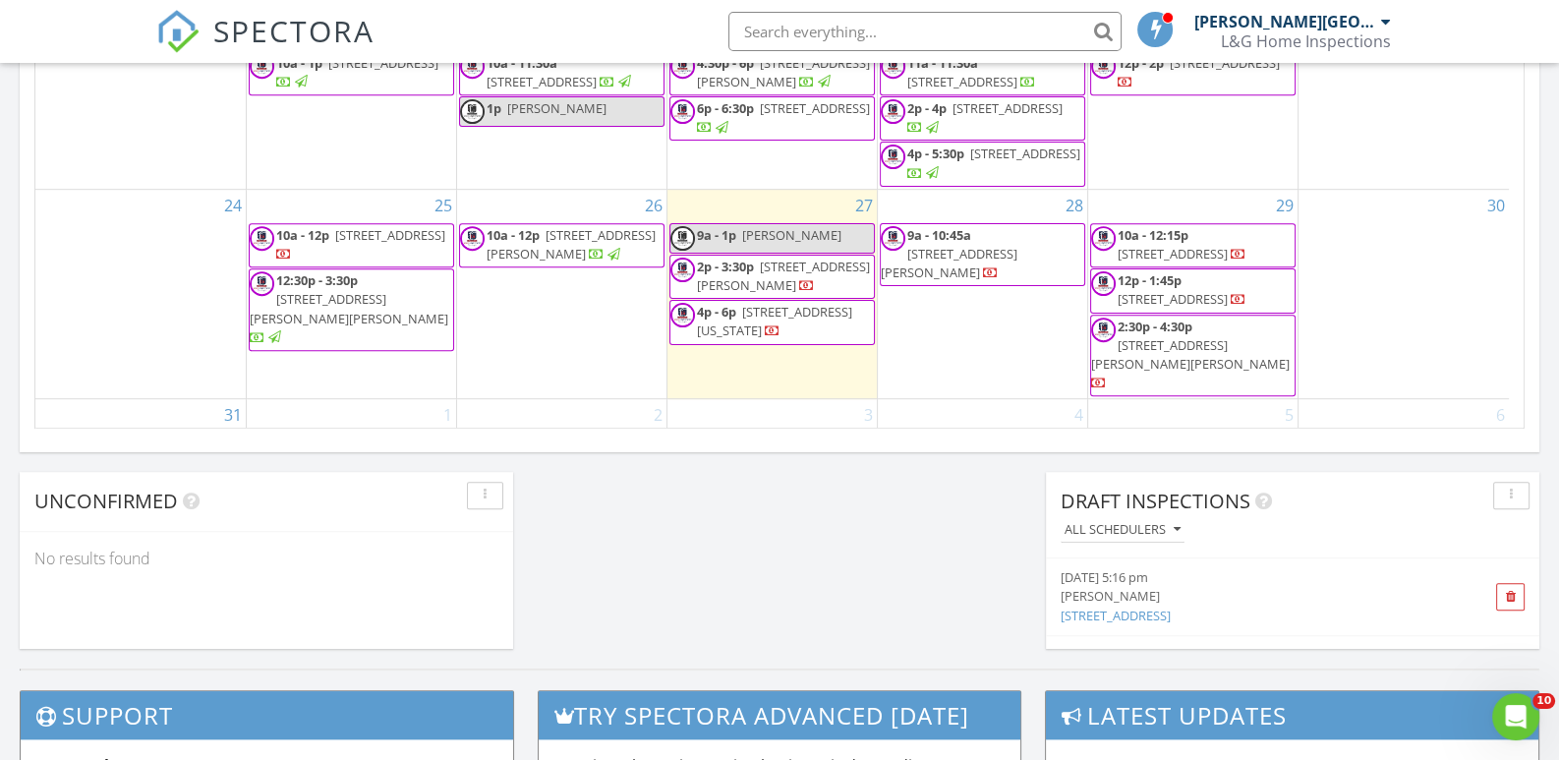
click at [364, 226] on span "1406 N Pine Hills Rd, Orlando 32808" at bounding box center [390, 235] width 110 height 18
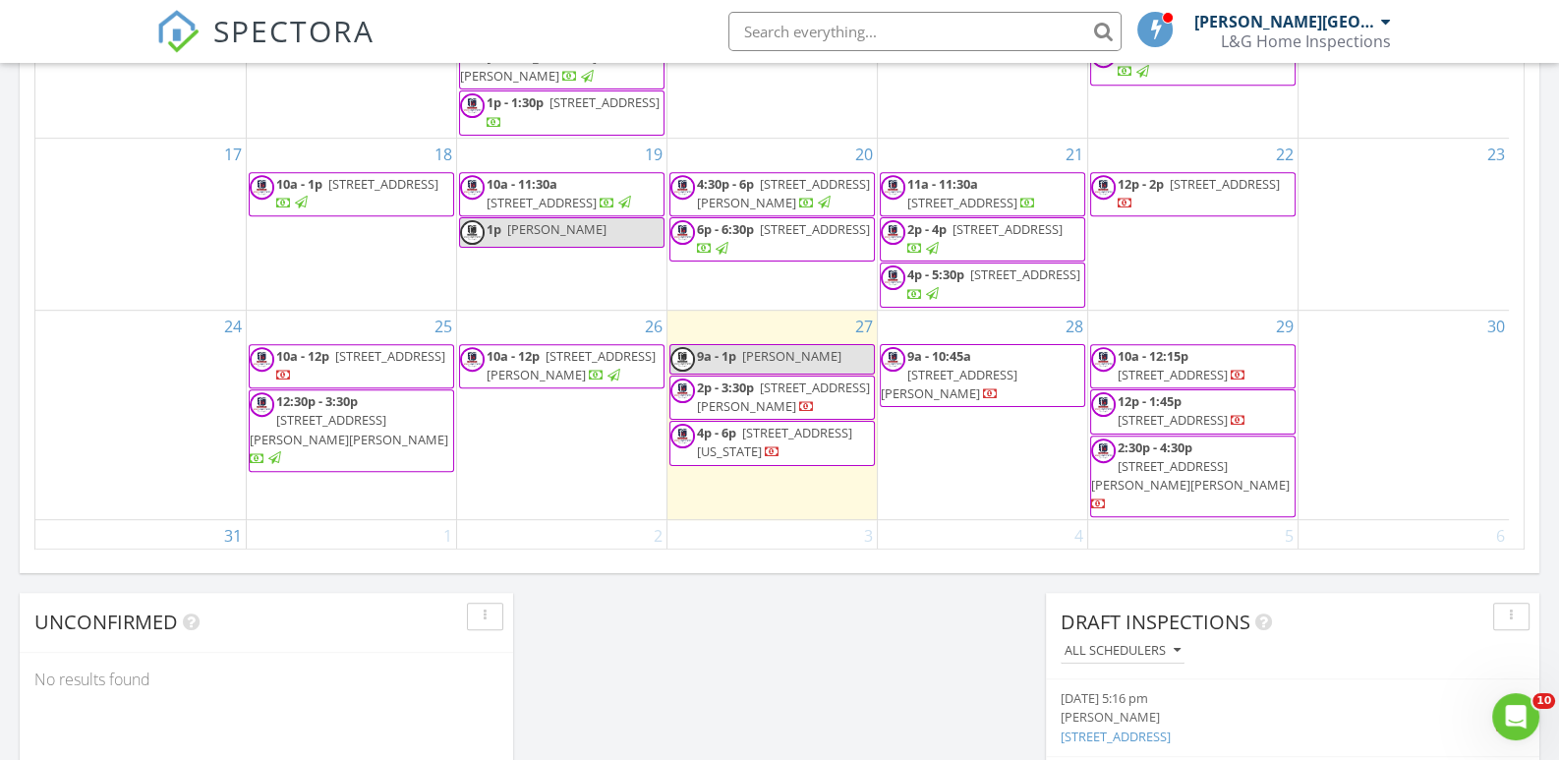
click at [339, 411] on span "456 Gehr Ln, Lake Mary 32746" at bounding box center [349, 429] width 199 height 36
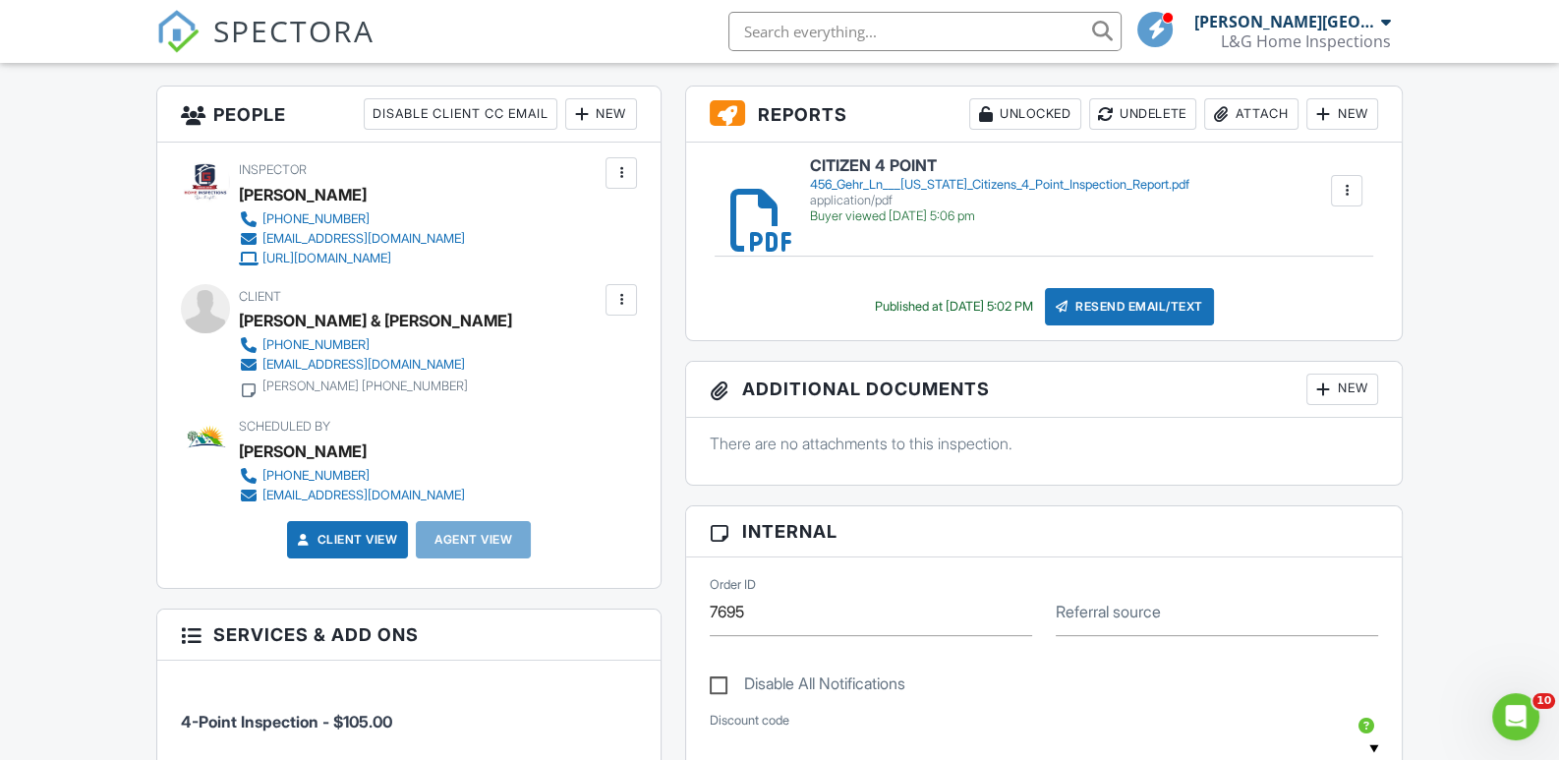
click at [844, 183] on div "456_Gehr_Ln___[US_STATE]_Citizens_4_Point_Inspection_Report.pdf" at bounding box center [1000, 185] width 380 height 16
